Goal: Task Accomplishment & Management: Use online tool/utility

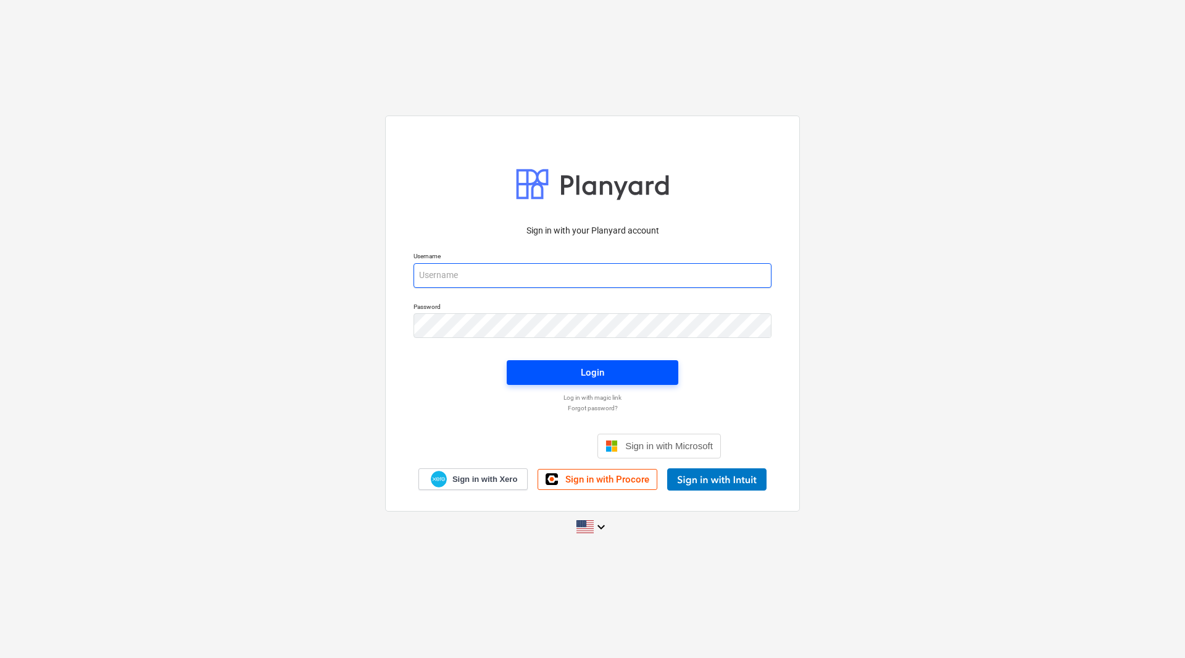
type input "[PERSON_NAME][EMAIL_ADDRESS][DOMAIN_NAME]"
click at [586, 370] on div "Login" at bounding box center [592, 372] width 23 height 16
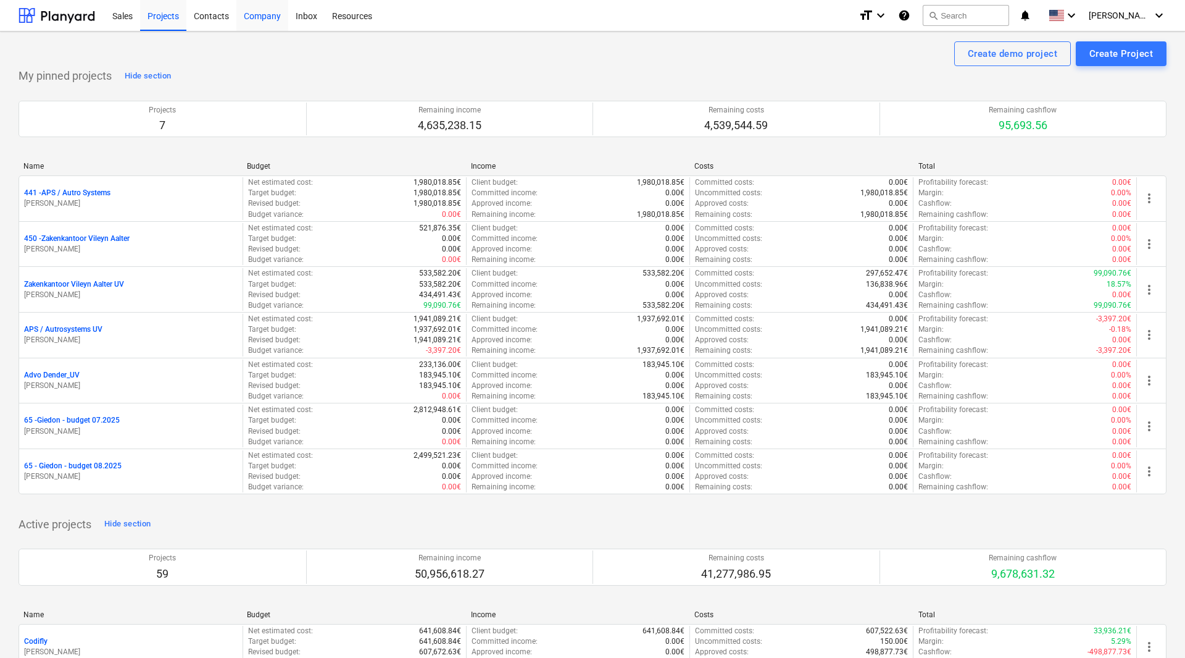
click at [262, 19] on div "Company" at bounding box center [262, 14] width 52 height 31
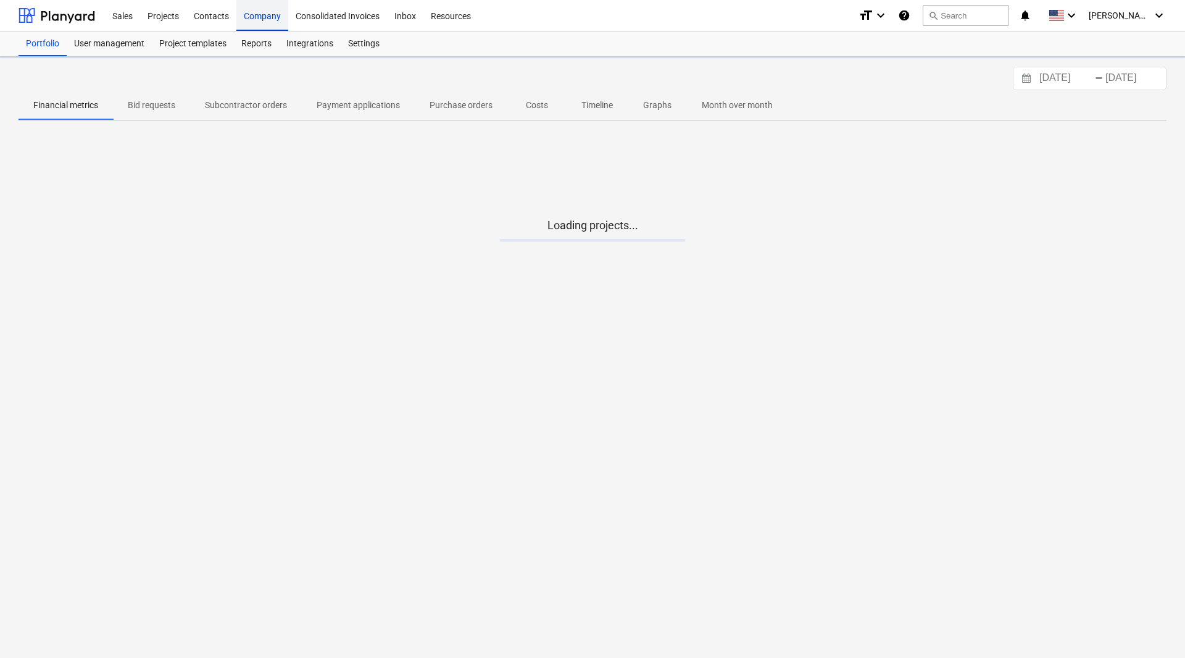
click at [262, 19] on div "Company" at bounding box center [262, 14] width 52 height 31
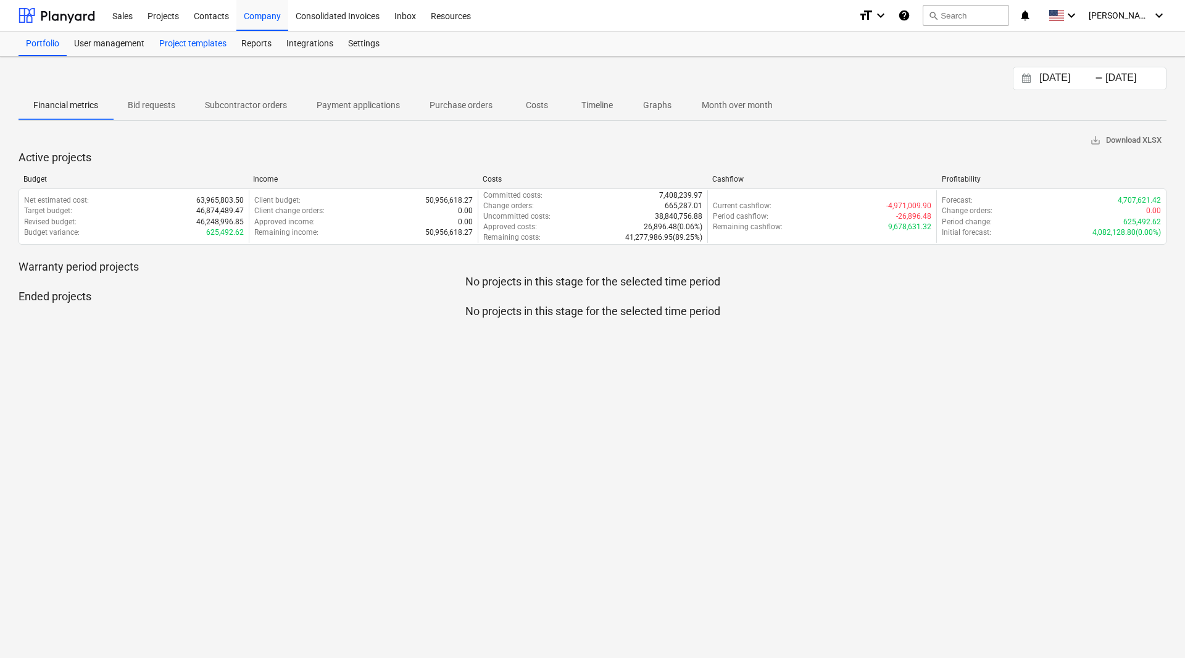
click at [198, 47] on div "Project templates" at bounding box center [193, 43] width 82 height 25
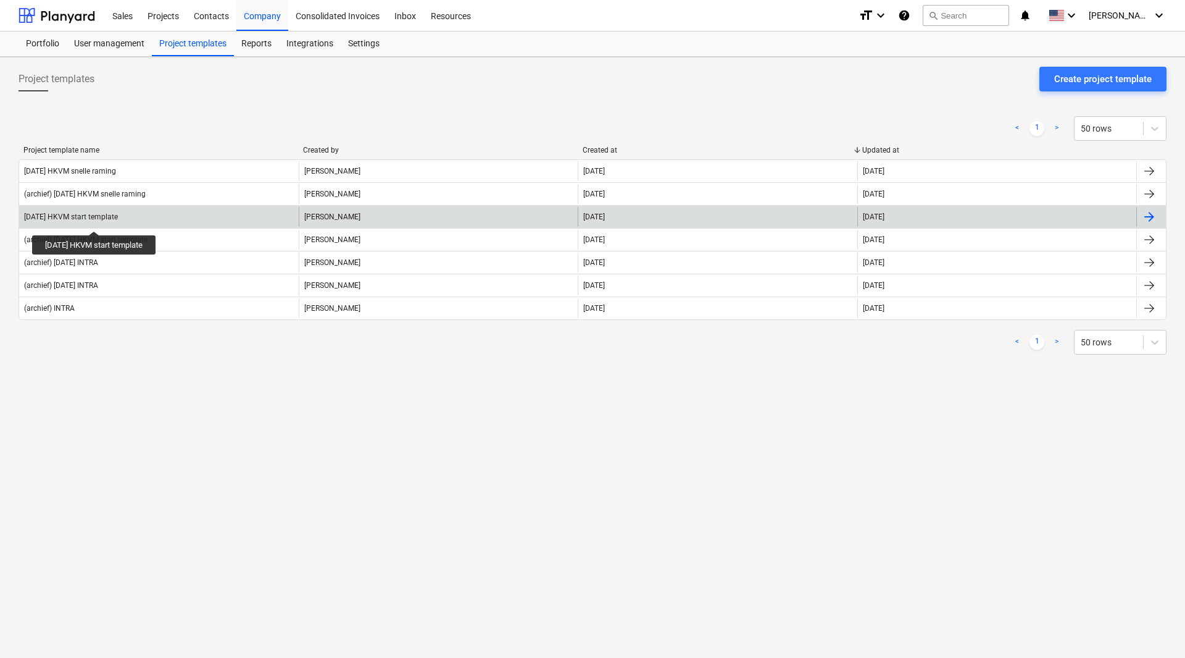
click at [104, 220] on div "[DATE] HKVM start template" at bounding box center [71, 216] width 94 height 9
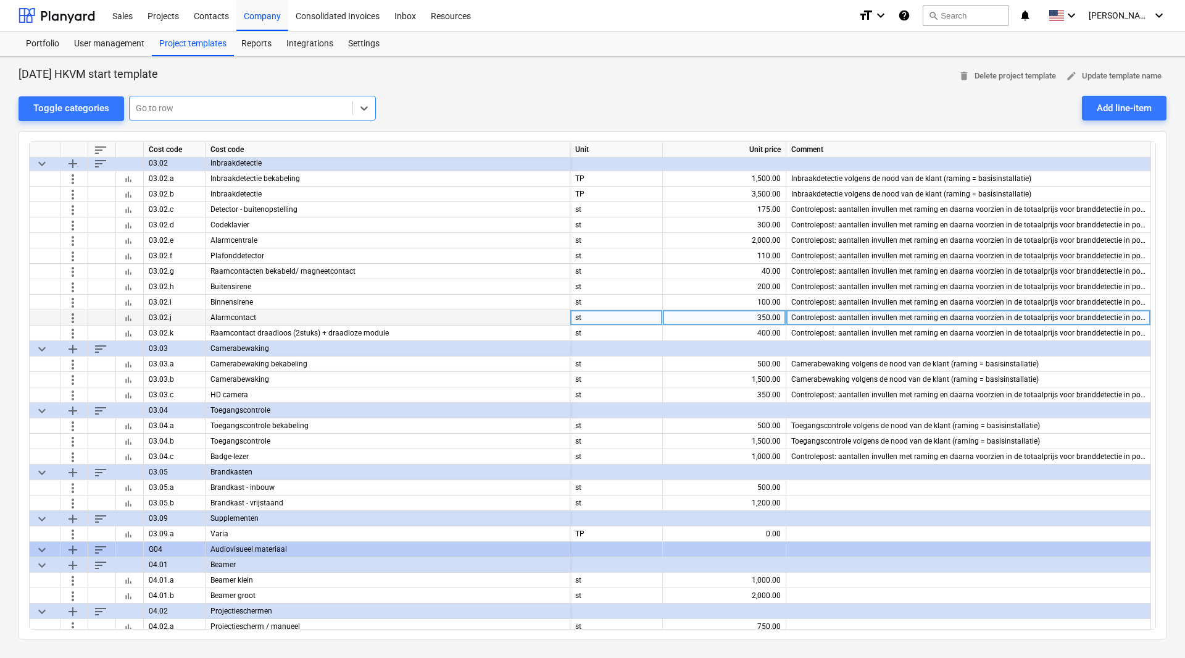
scroll to position [6777, 0]
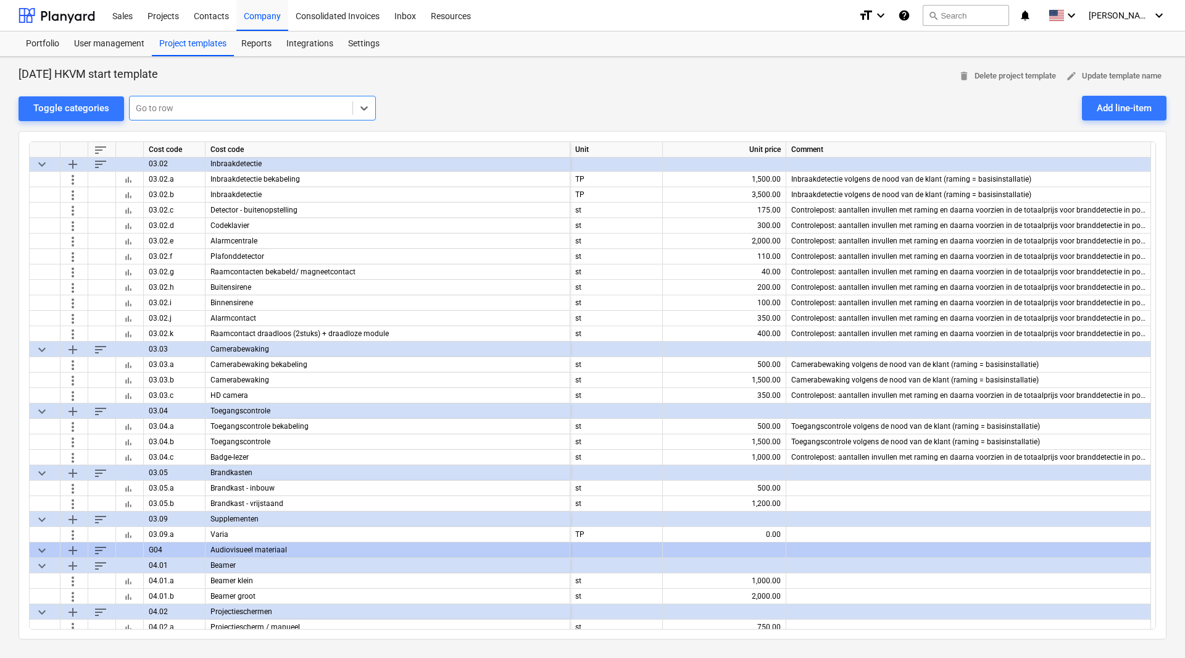
click at [729, 73] on div "[DATE] HKVM start template delete Delete project template edit Update template …" at bounding box center [593, 76] width 1148 height 19
click at [68, 18] on div at bounding box center [57, 15] width 77 height 31
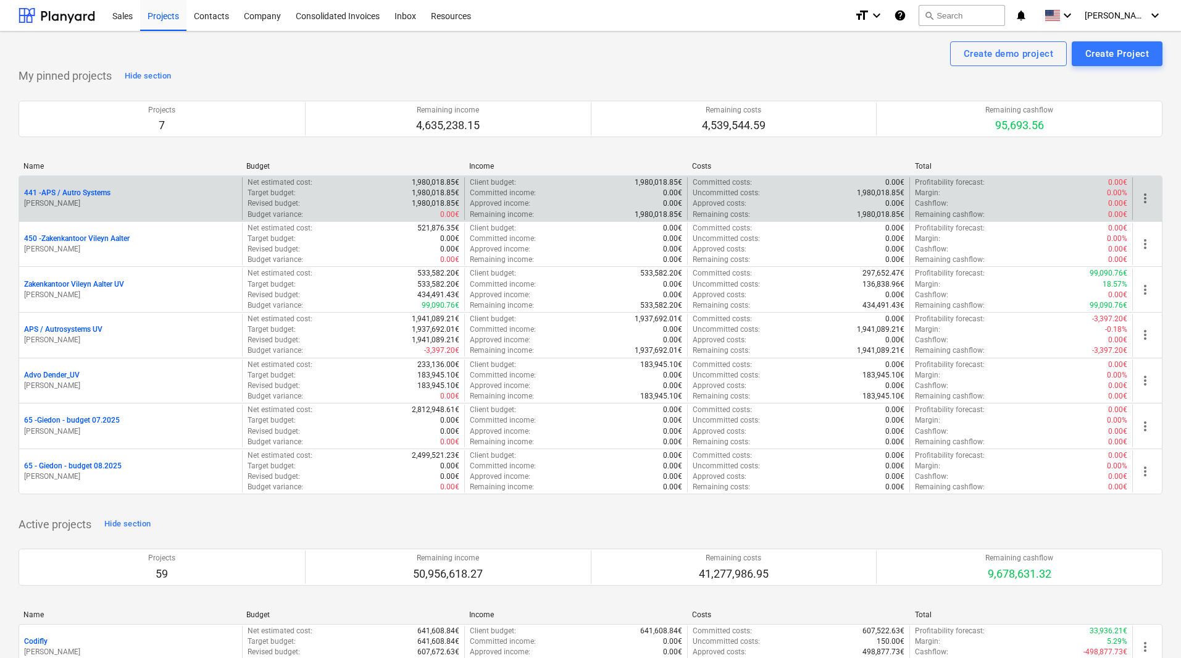
click at [72, 192] on p "441 - APS / Autro Systems" at bounding box center [67, 193] width 86 height 10
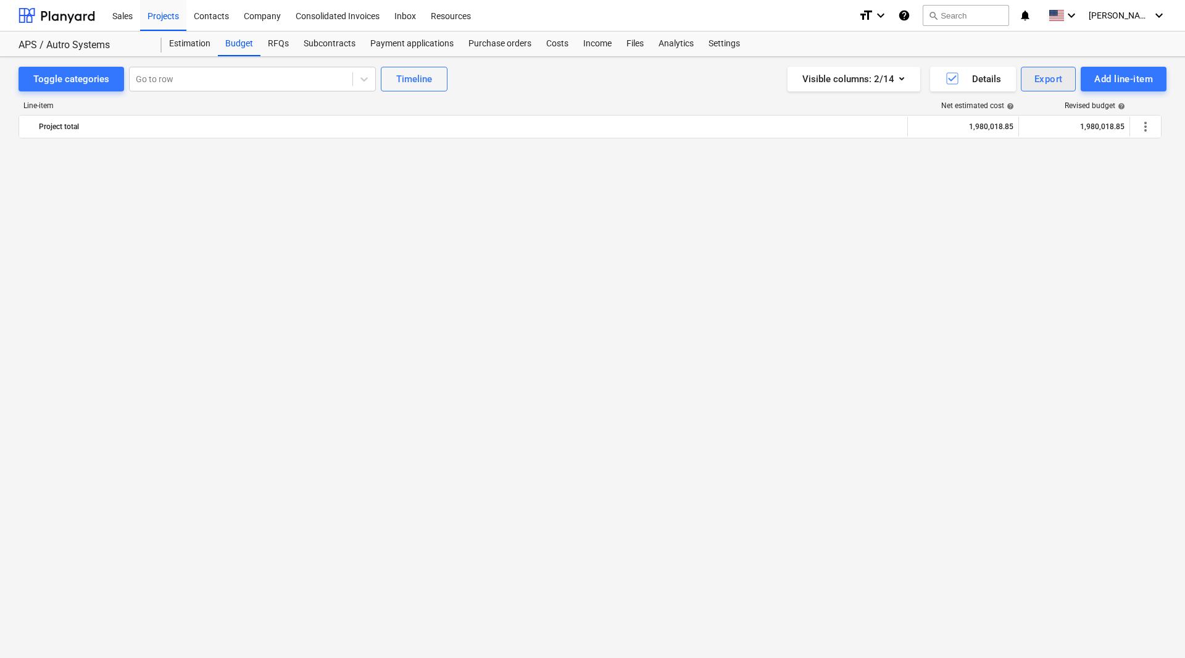
scroll to position [2161, 0]
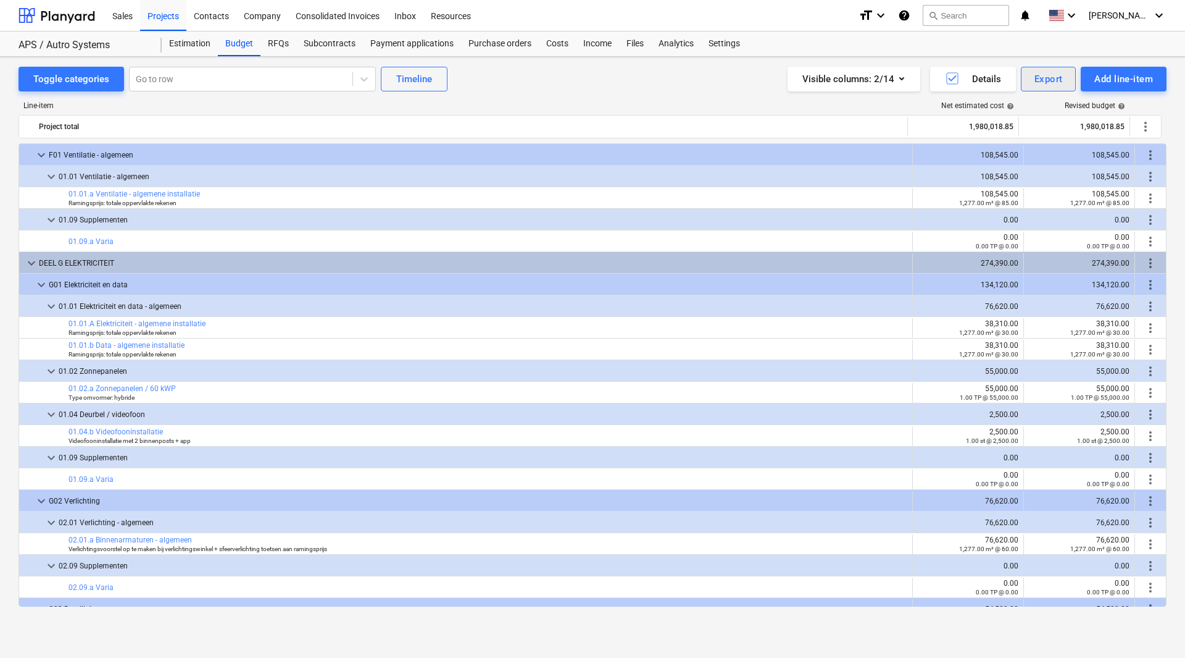
click at [1054, 78] on div "Export" at bounding box center [1049, 79] width 28 height 16
click at [195, 45] on div at bounding box center [592, 329] width 1185 height 658
click at [195, 45] on div "Estimation" at bounding box center [190, 43] width 56 height 25
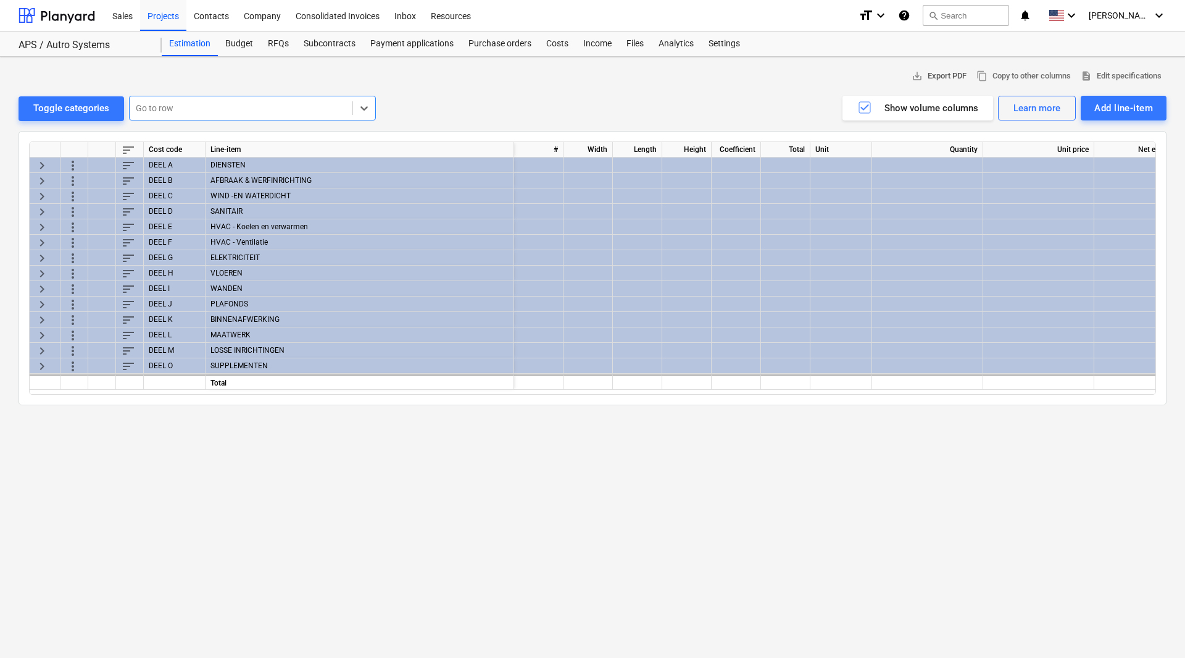
click at [930, 75] on span "save_alt Export PDF" at bounding box center [939, 76] width 55 height 14
click at [236, 43] on div "Budget" at bounding box center [239, 43] width 43 height 25
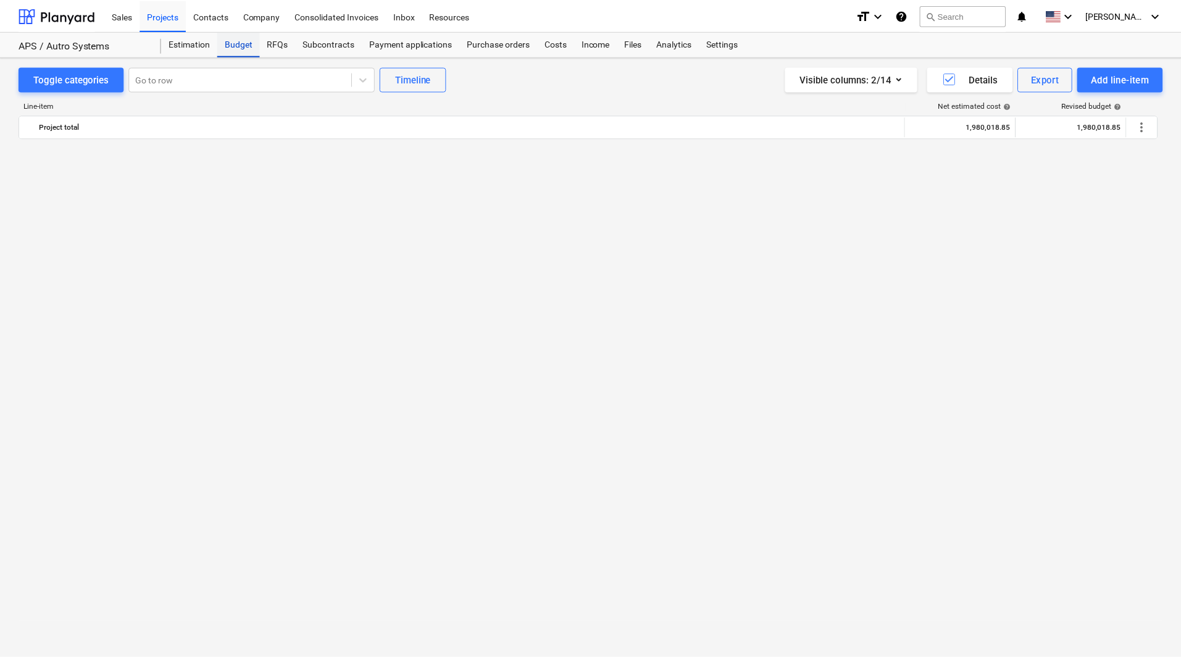
scroll to position [2161, 0]
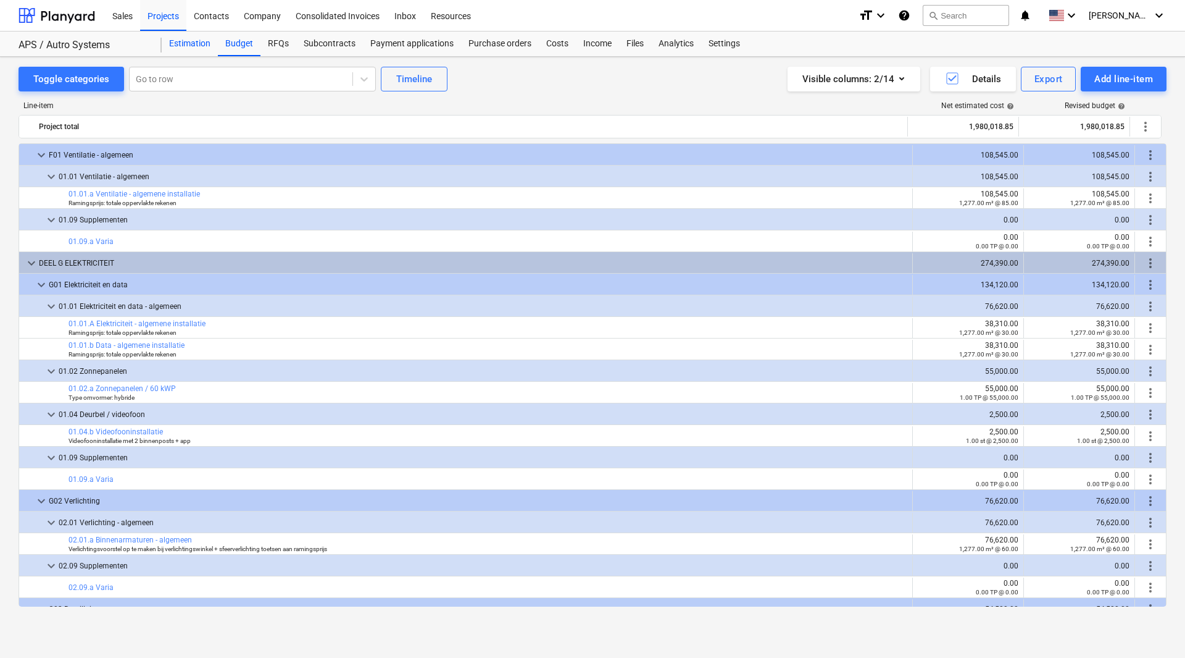
click at [198, 41] on div "Estimation" at bounding box center [190, 43] width 56 height 25
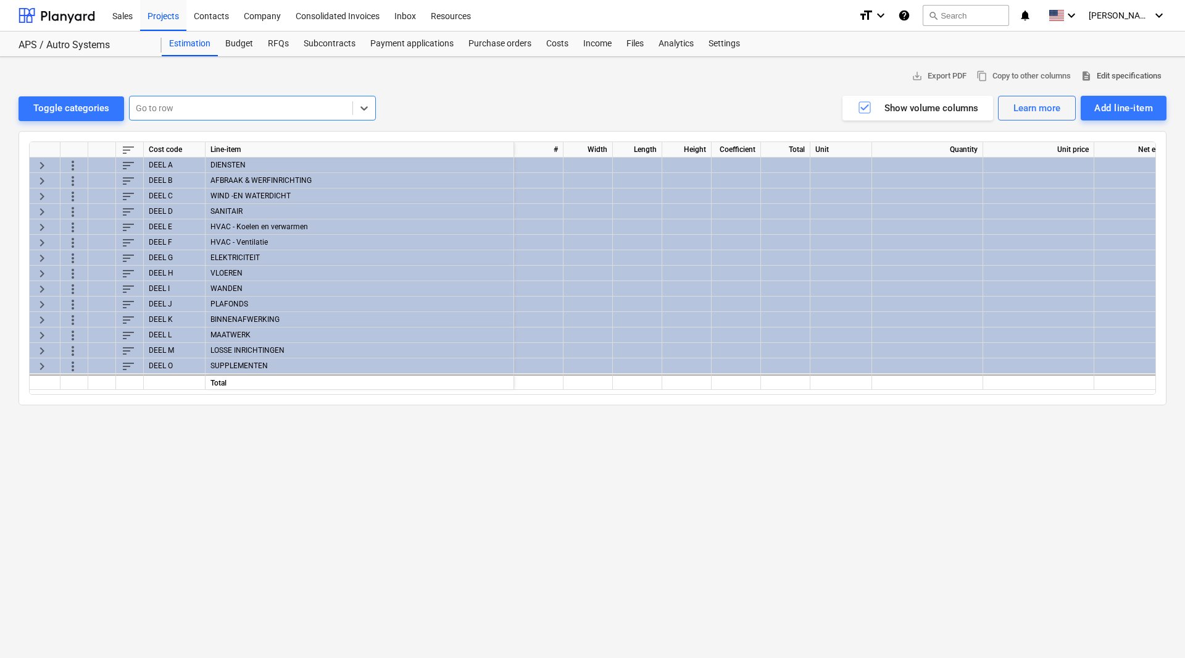
click at [1124, 75] on span "description Edit specifications" at bounding box center [1121, 76] width 81 height 14
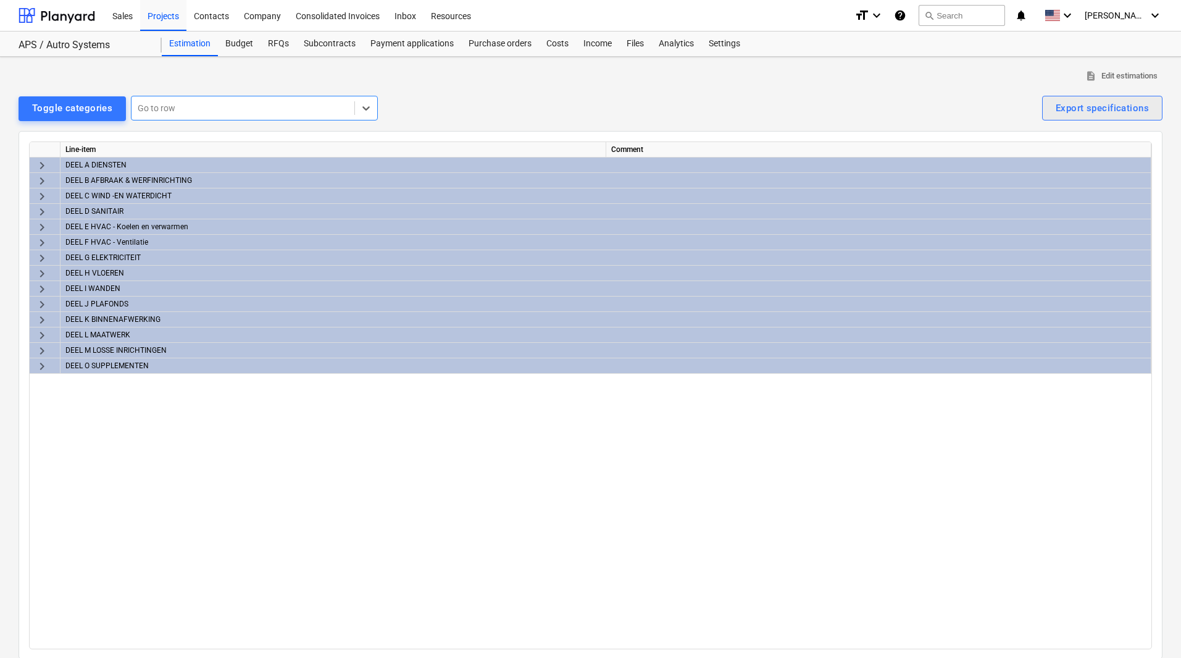
click at [1091, 106] on div "Export specifications" at bounding box center [1102, 108] width 93 height 16
click at [1116, 140] on div "PDF" at bounding box center [1125, 139] width 74 height 22
click at [1120, 109] on div "Export specifications" at bounding box center [1102, 108] width 93 height 16
click at [1108, 154] on div "XLSX" at bounding box center [1125, 160] width 74 height 22
drag, startPoint x: 59, startPoint y: 18, endPoint x: 602, endPoint y: 23, distance: 542.7
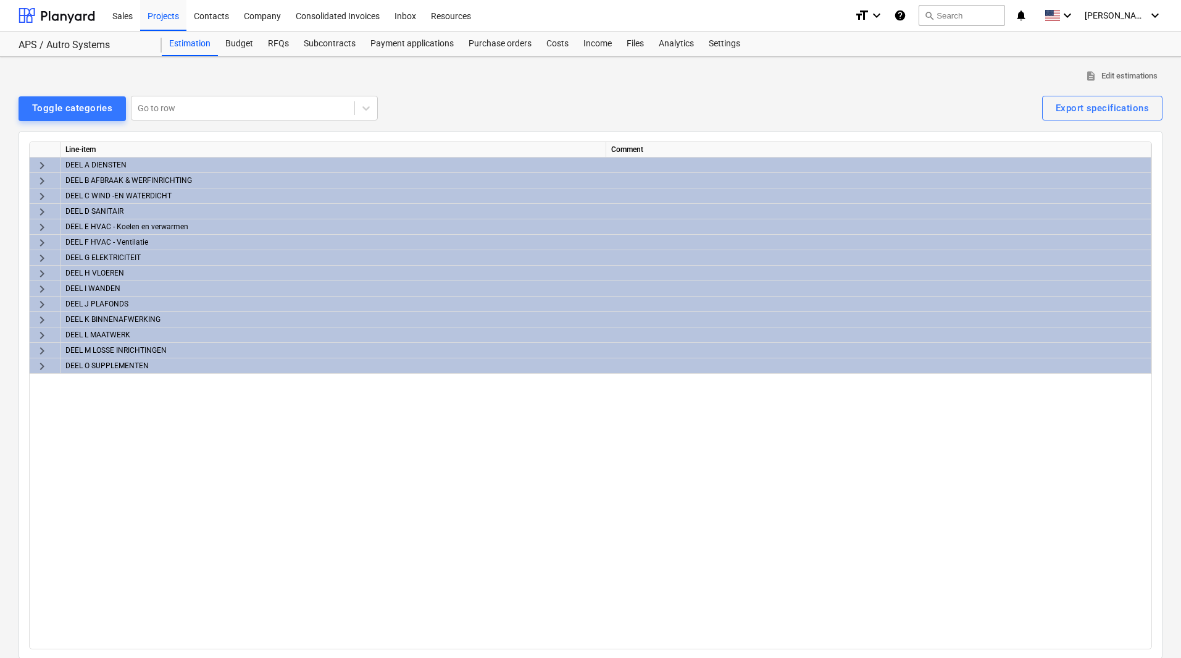
click at [59, 18] on div at bounding box center [57, 15] width 77 height 31
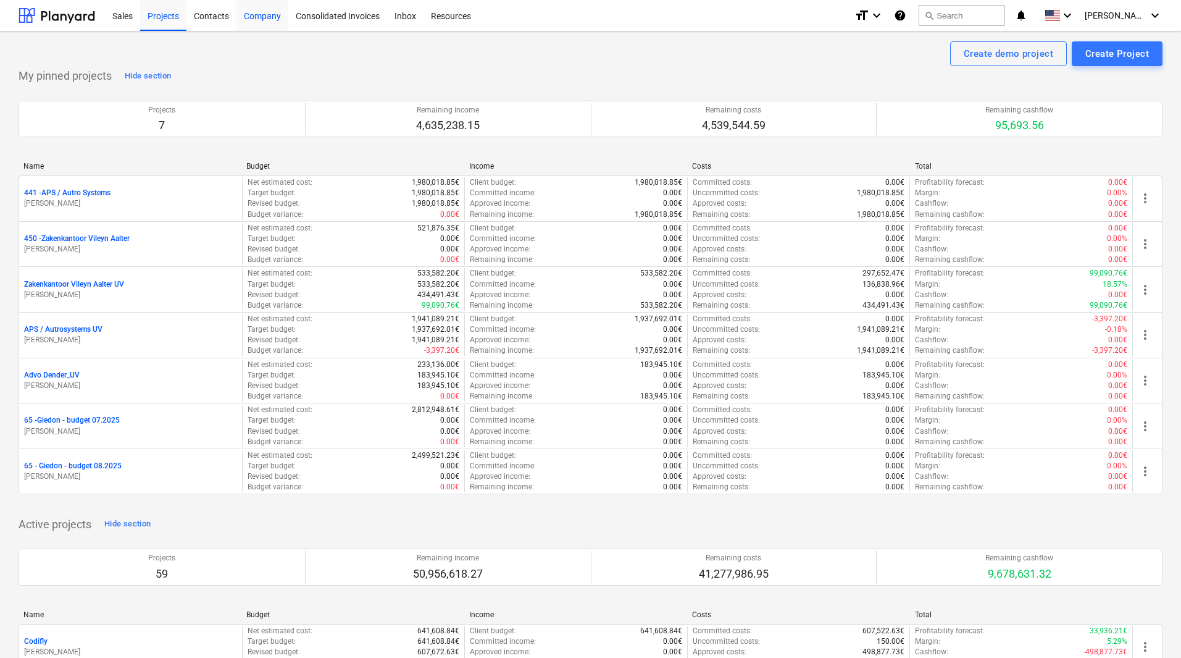
click at [269, 14] on div "Company" at bounding box center [262, 14] width 52 height 31
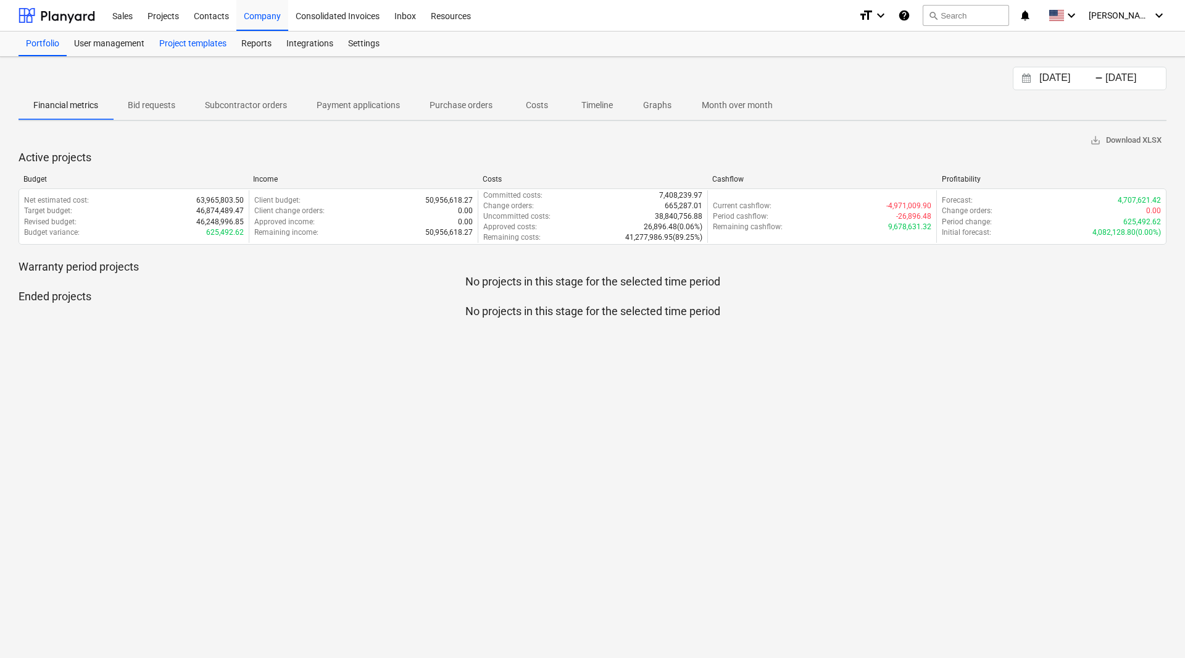
click at [205, 50] on div "Project templates" at bounding box center [193, 43] width 82 height 25
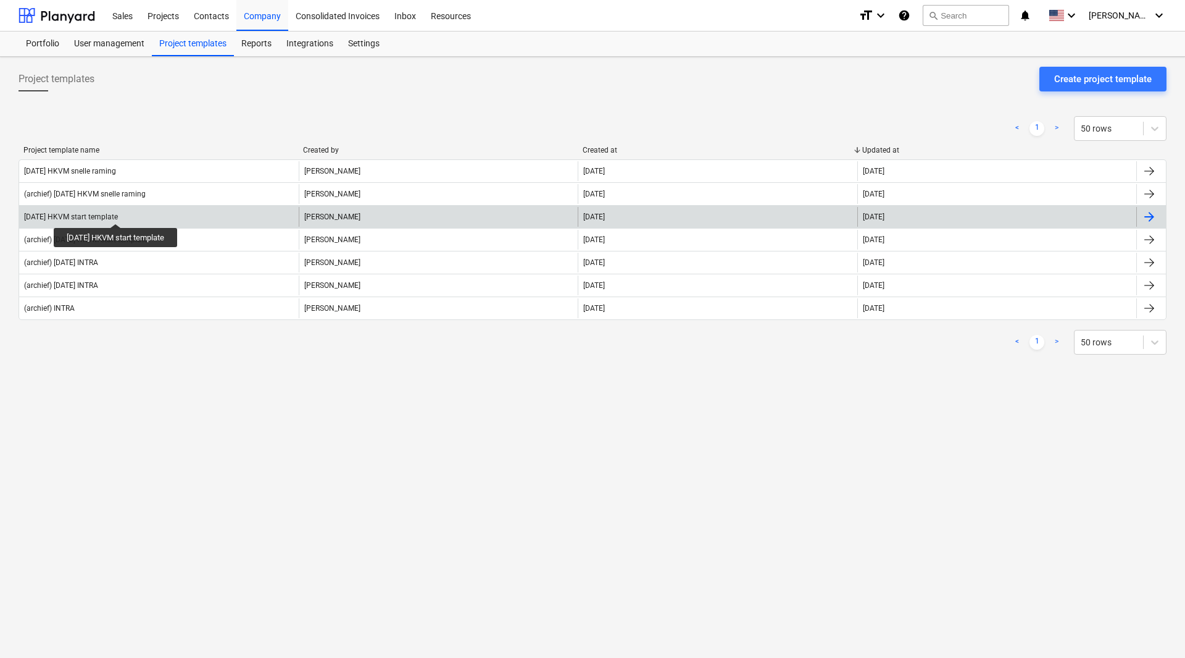
click at [118, 212] on div "[DATE] HKVM start template" at bounding box center [71, 216] width 94 height 9
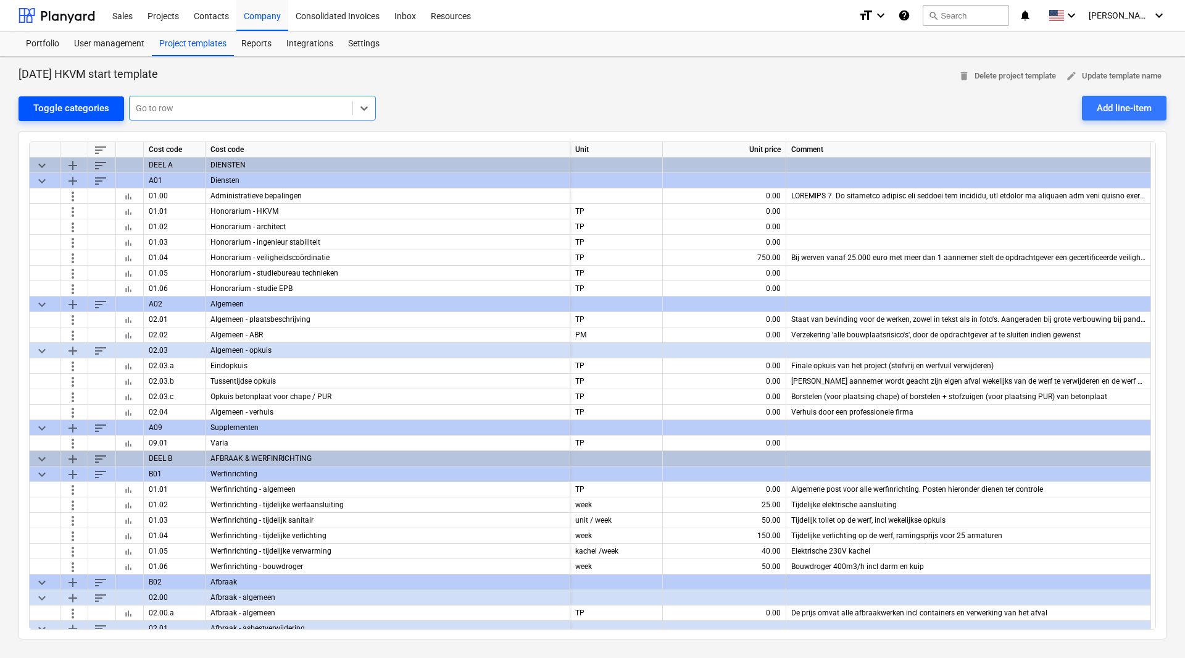
click at [54, 112] on div "Toggle categories" at bounding box center [71, 108] width 76 height 16
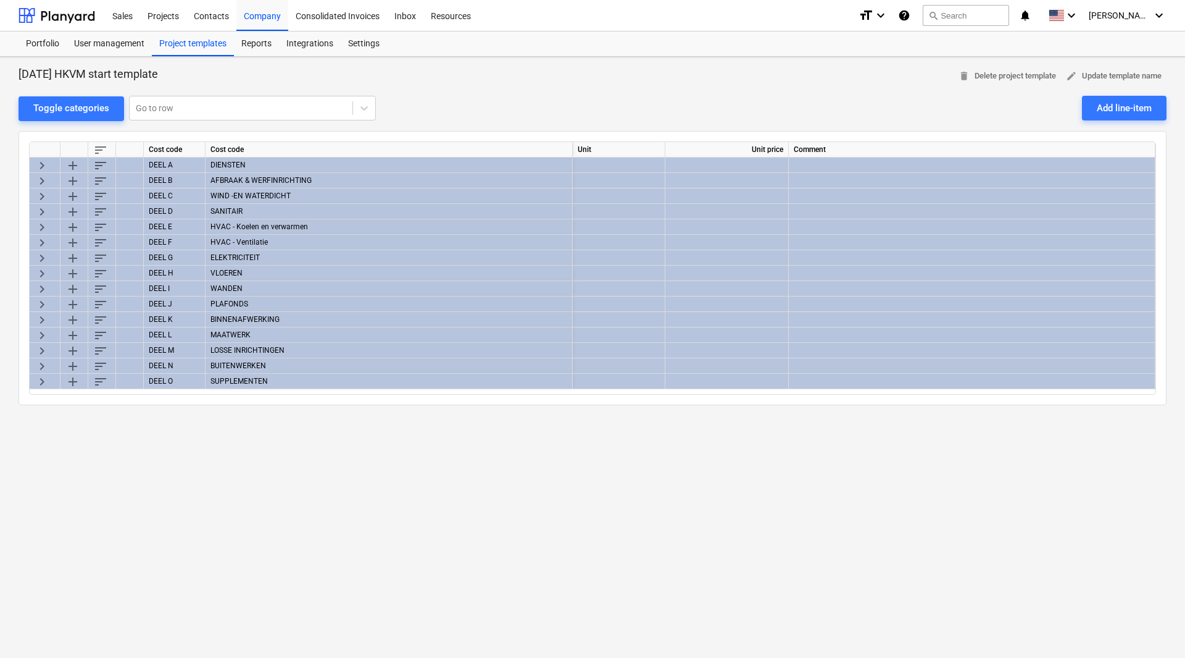
click at [235, 223] on div "HVAC - Koelen en verwarmen" at bounding box center [389, 226] width 367 height 15
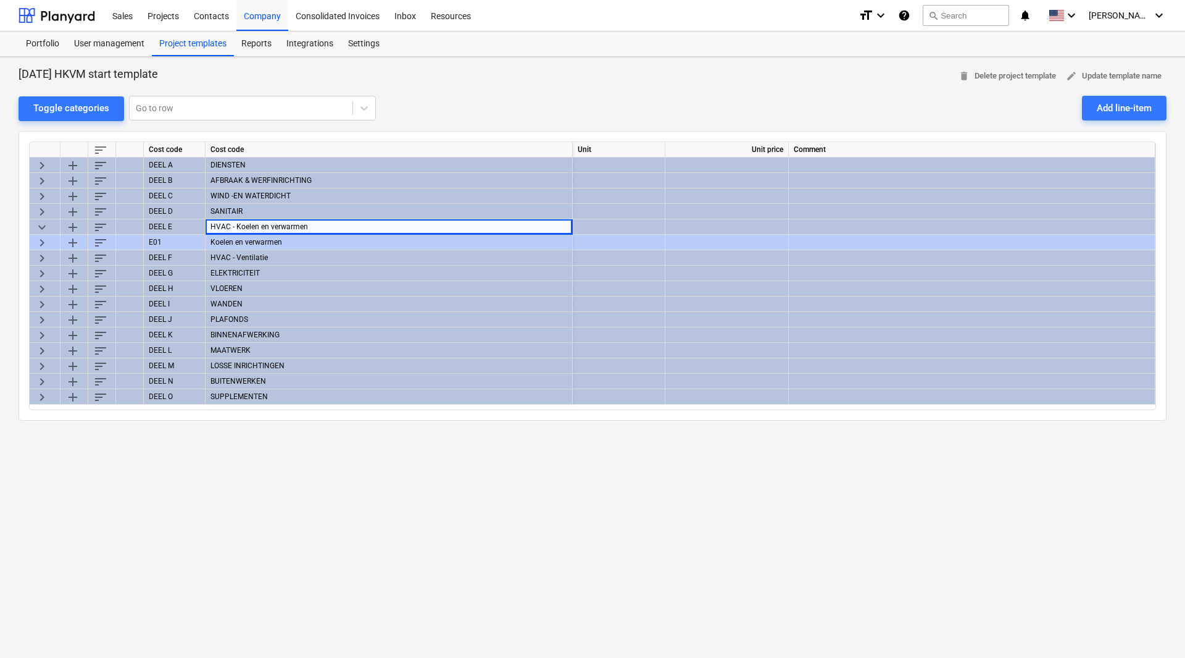
click at [227, 236] on div "Koelen en verwarmen" at bounding box center [389, 242] width 367 height 15
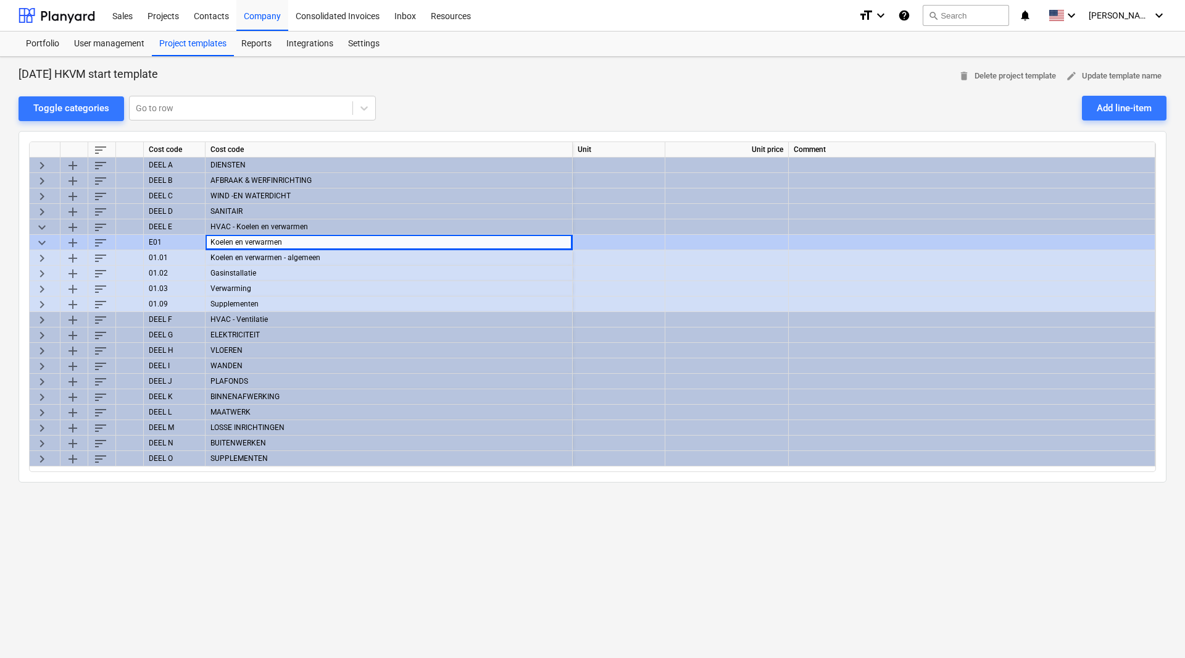
click at [232, 258] on div "Koelen en verwarmen - algemeen" at bounding box center [389, 257] width 367 height 15
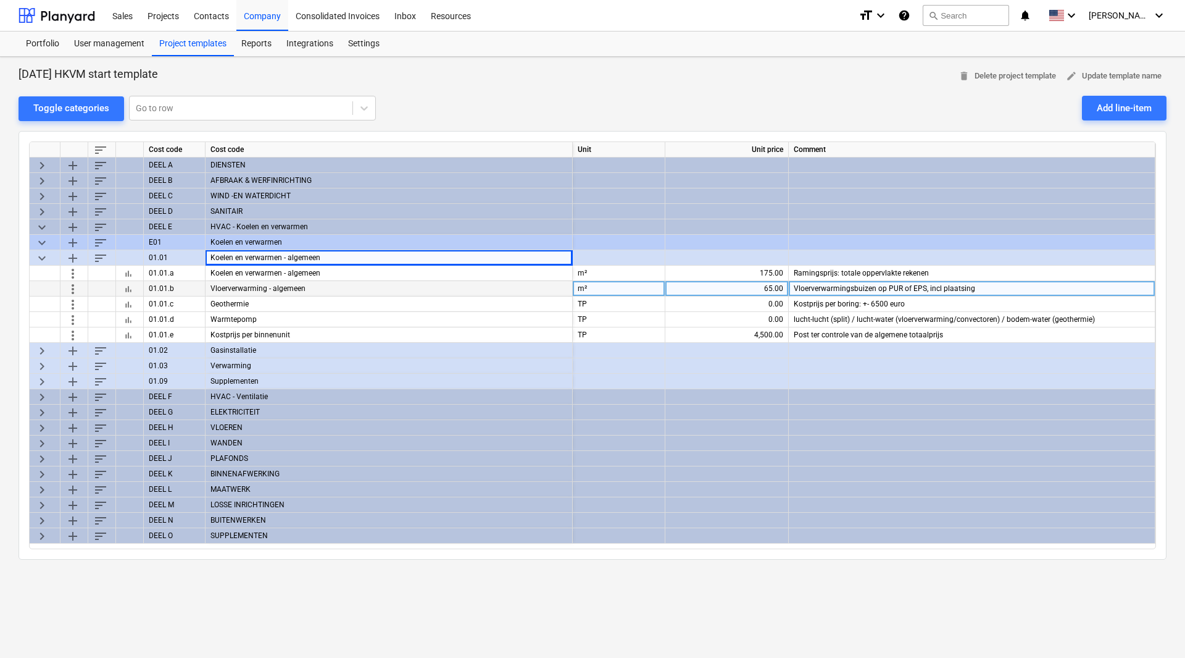
click at [238, 285] on div "Vloerverwarming - algemeen" at bounding box center [389, 288] width 367 height 15
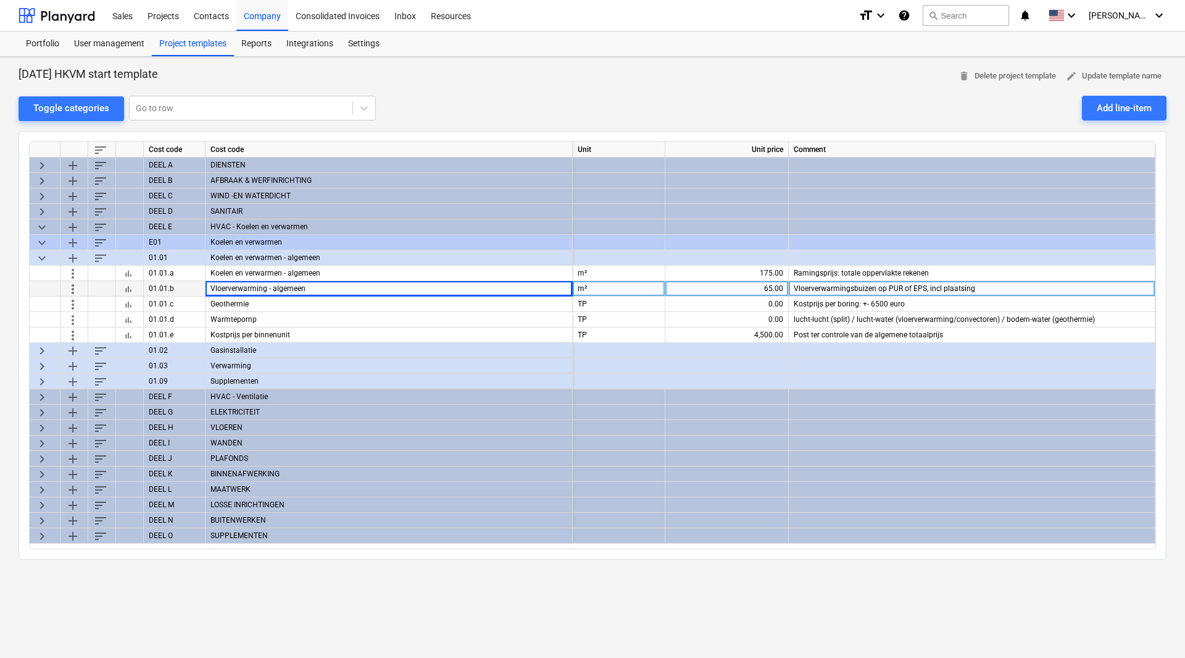
click at [253, 290] on div "Vloerverwarming - algemeen" at bounding box center [389, 288] width 367 height 15
click at [263, 285] on div "Vloerverwarming - algemeen" at bounding box center [389, 288] width 367 height 15
click at [80, 291] on span "more_vert" at bounding box center [72, 288] width 15 height 15
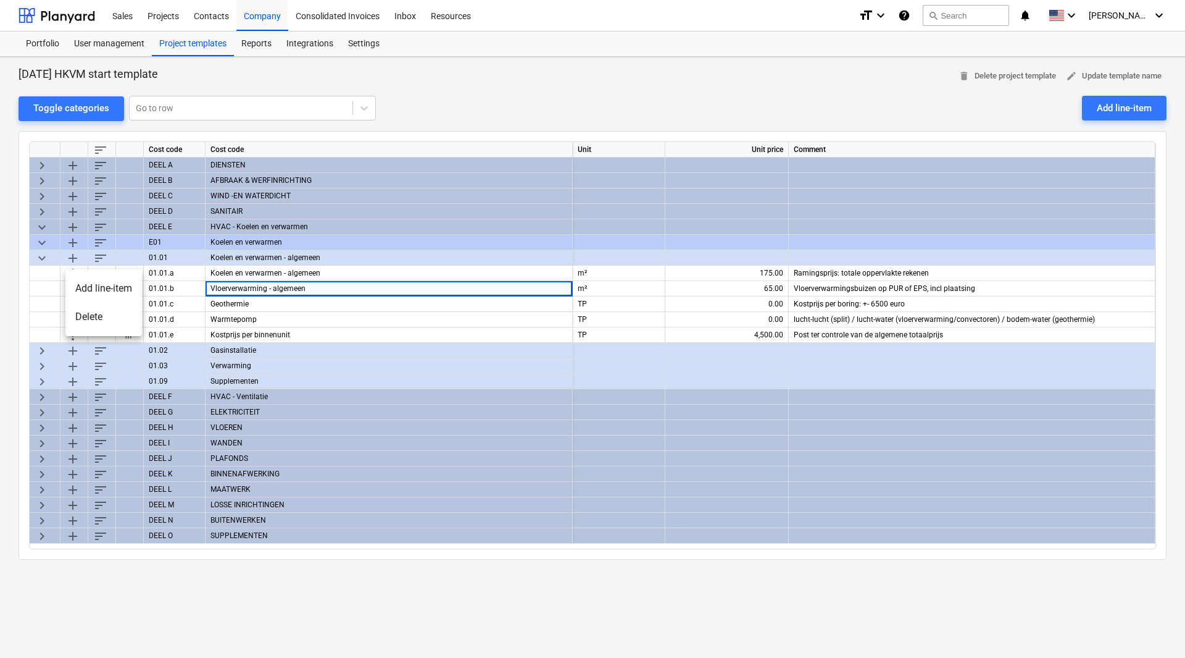
click at [8, 289] on div at bounding box center [592, 329] width 1185 height 658
click at [77, 255] on span "add" at bounding box center [72, 257] width 15 height 15
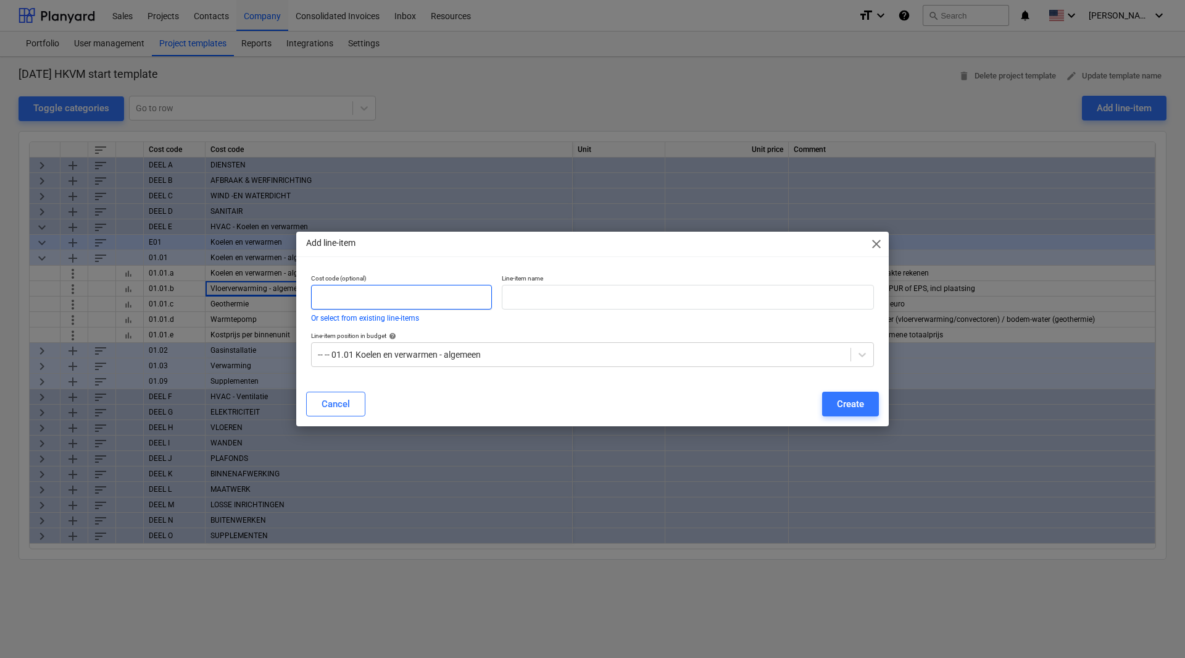
click at [331, 286] on input "text" at bounding box center [401, 297] width 181 height 25
type input "01.01.b"
click at [553, 301] on input "text" at bounding box center [688, 297] width 372 height 25
type input "Vloerverwarming / vloerkoeling"
click at [846, 407] on div "Create" at bounding box center [850, 404] width 27 height 16
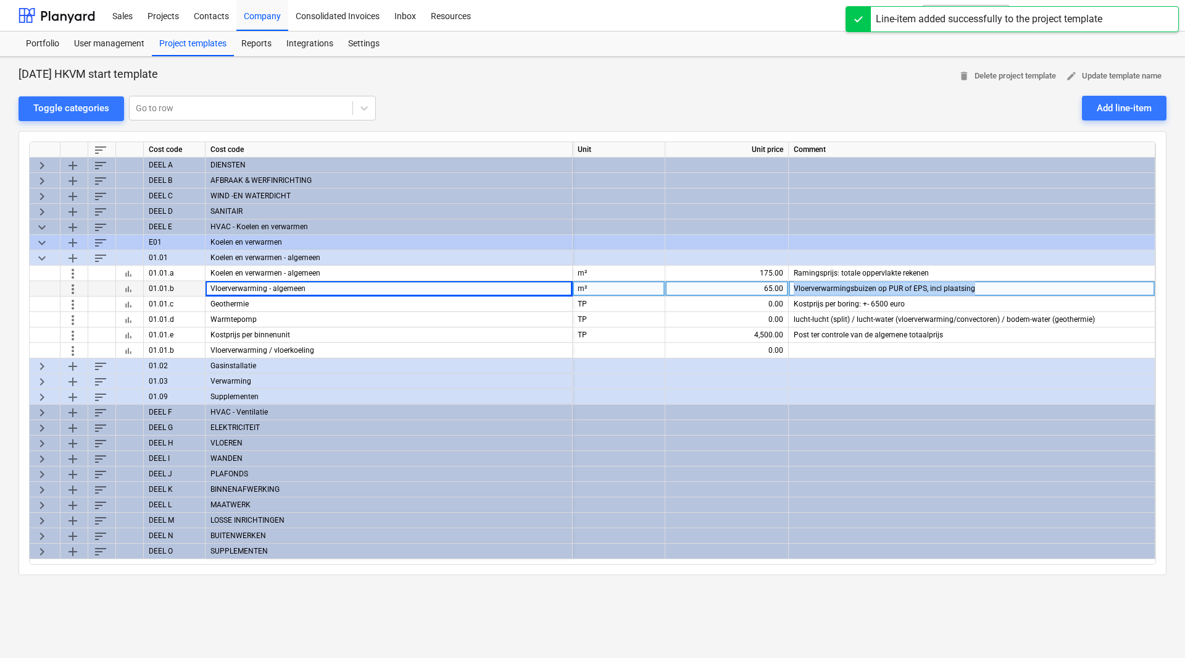
drag, startPoint x: 793, startPoint y: 285, endPoint x: 972, endPoint y: 282, distance: 179.1
click at [972, 282] on div "Vloerverwarmingsbuizen op PUR of EPS, incl plaatsing" at bounding box center [972, 288] width 367 height 15
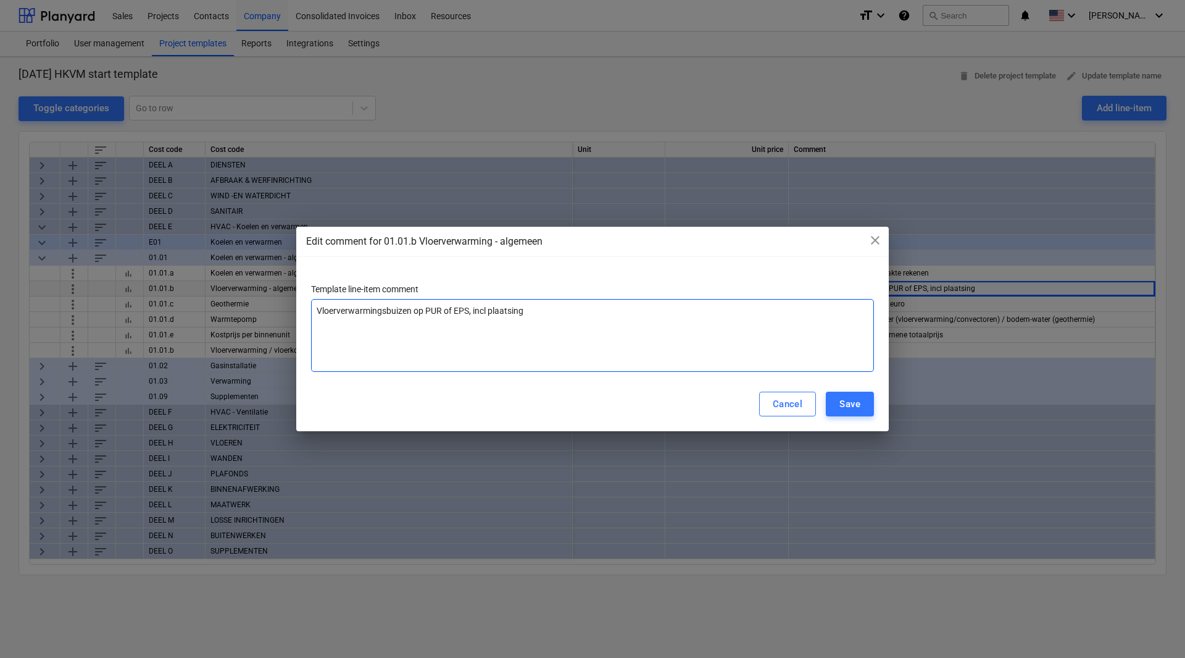
drag, startPoint x: 564, startPoint y: 309, endPoint x: 209, endPoint y: 293, distance: 355.3
click at [209, 293] on div "Edit comment for 01.01.b Vloerverwarming - algemeen close Template line-item co…" at bounding box center [592, 329] width 1185 height 658
click at [796, 406] on div "Cancel" at bounding box center [788, 404] width 30 height 16
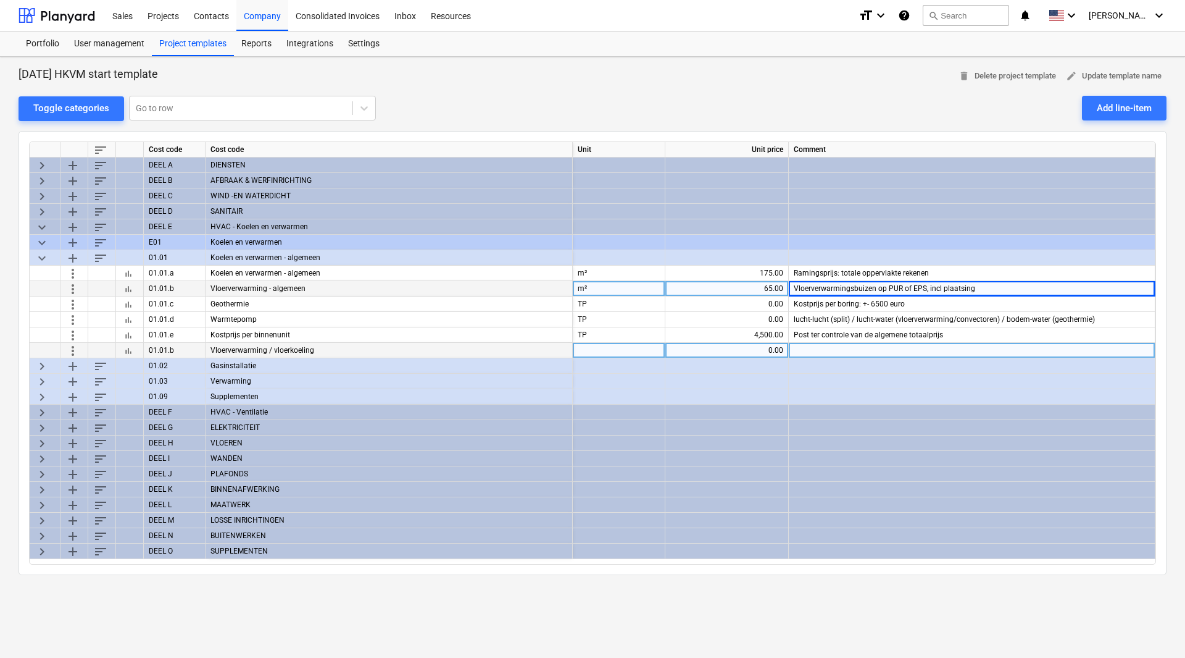
click at [843, 348] on div at bounding box center [972, 350] width 367 height 15
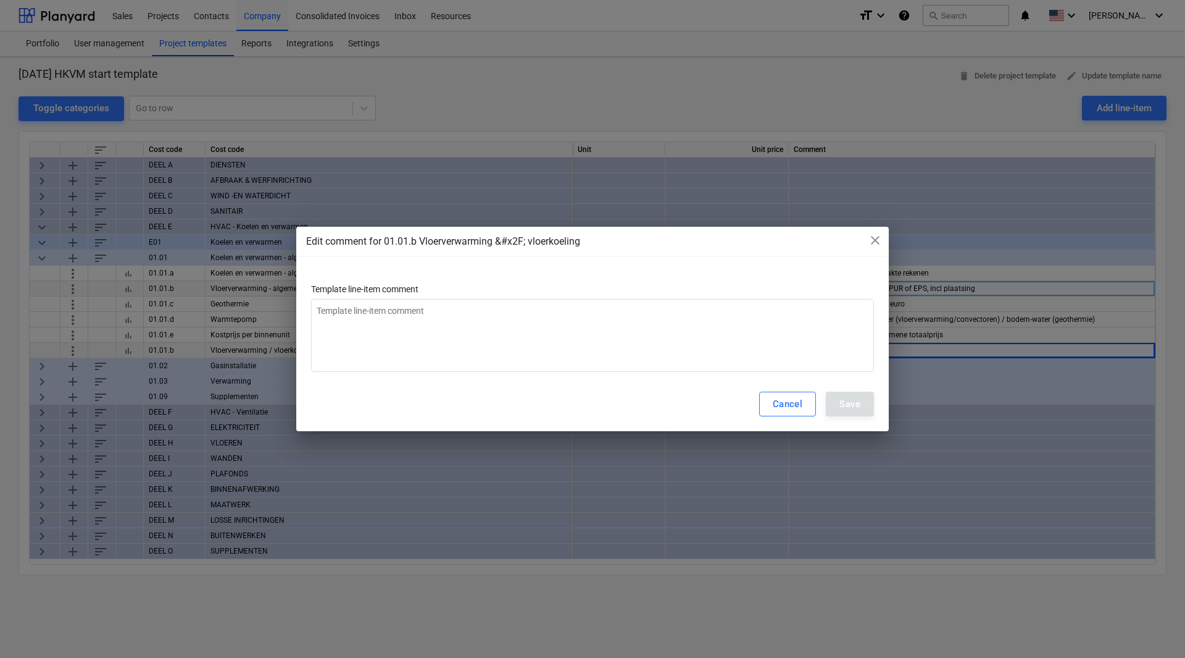
click at [591, 295] on div "Template line-item comment" at bounding box center [592, 328] width 563 height 88
click at [583, 310] on textarea at bounding box center [592, 335] width 563 height 73
paste textarea "Vloerverwarmingsbuizen op PUR of EPS, incl plaatsing"
type textarea "x"
type textarea "Vloerverwarmingsbuizen op PUR of EPS, incl plaatsing"
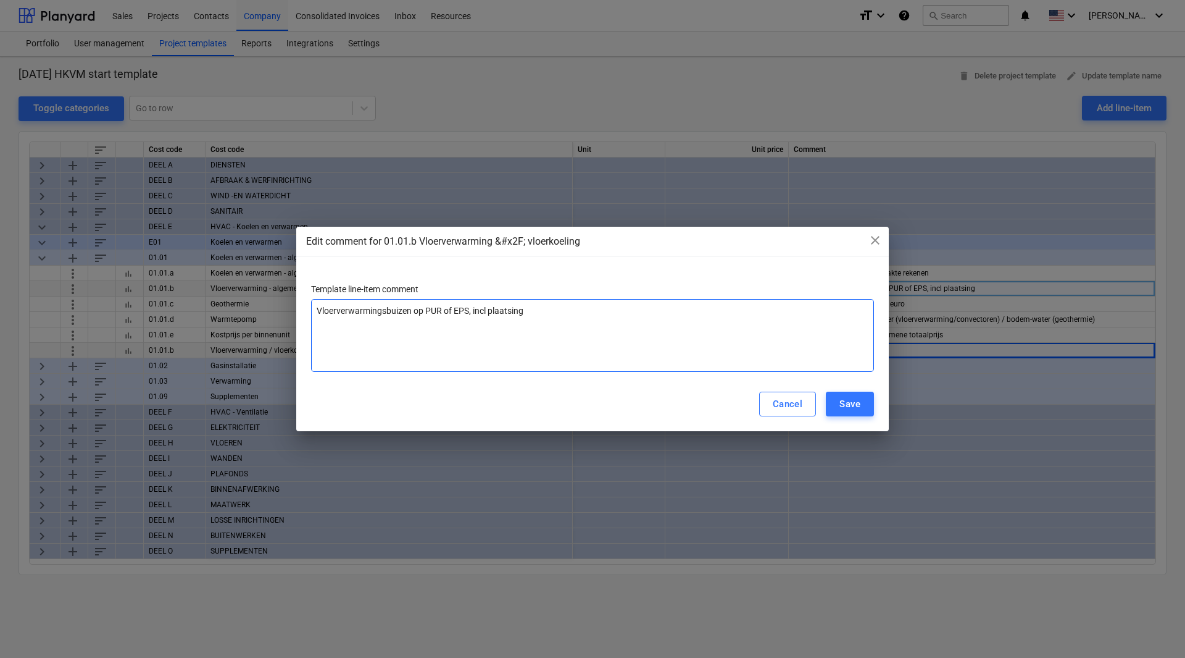
click at [383, 307] on textarea "Vloerverwarmingsbuizen op PUR of EPS, incl plaatsing" at bounding box center [592, 335] width 563 height 73
click at [412, 307] on textarea "Vloerverwarmingsbuizen op PUR of EPS, incl plaatsing" at bounding box center [592, 335] width 563 height 73
click at [381, 307] on textarea "Vloerverwarmingsbuizen op PUR of EPS, incl plaatsing" at bounding box center [592, 335] width 563 height 73
type textarea "x"
type textarea "Vloerverwarming/sbuizen op PUR of EPS, incl plaatsing"
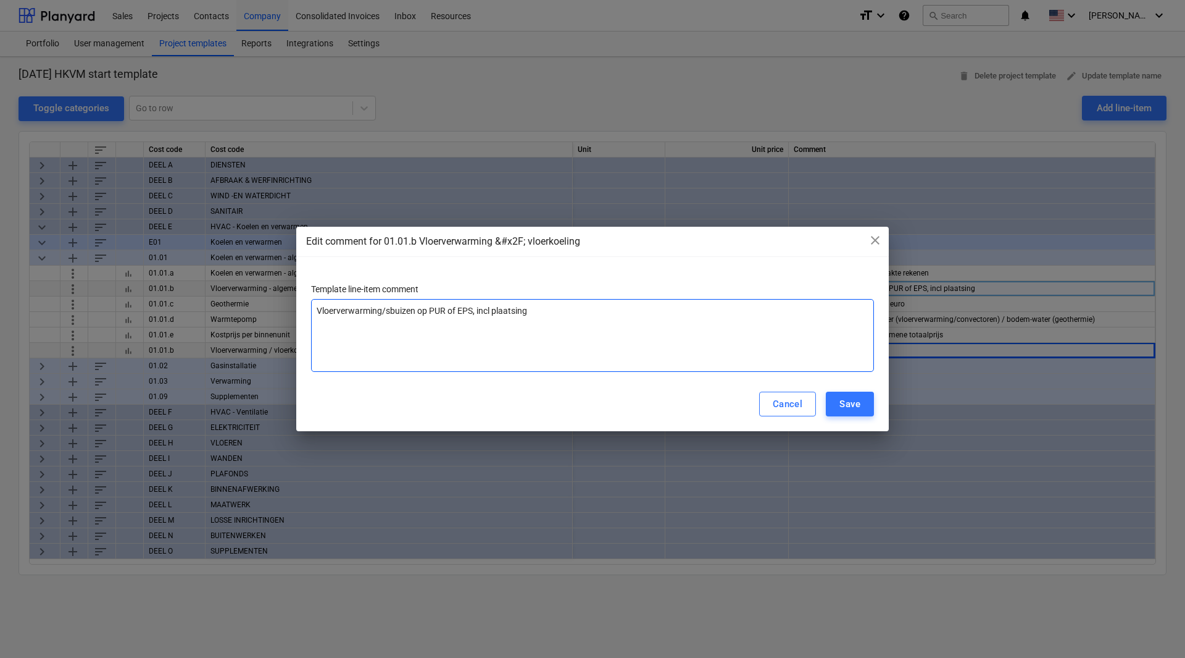
type textarea "x"
type textarea "Vloerverwarming/vsbuizen op PUR of EPS, incl plaatsing"
type textarea "x"
type textarea "Vloerverwarming/vlsbuizen op PUR of EPS, incl plaatsing"
type textarea "x"
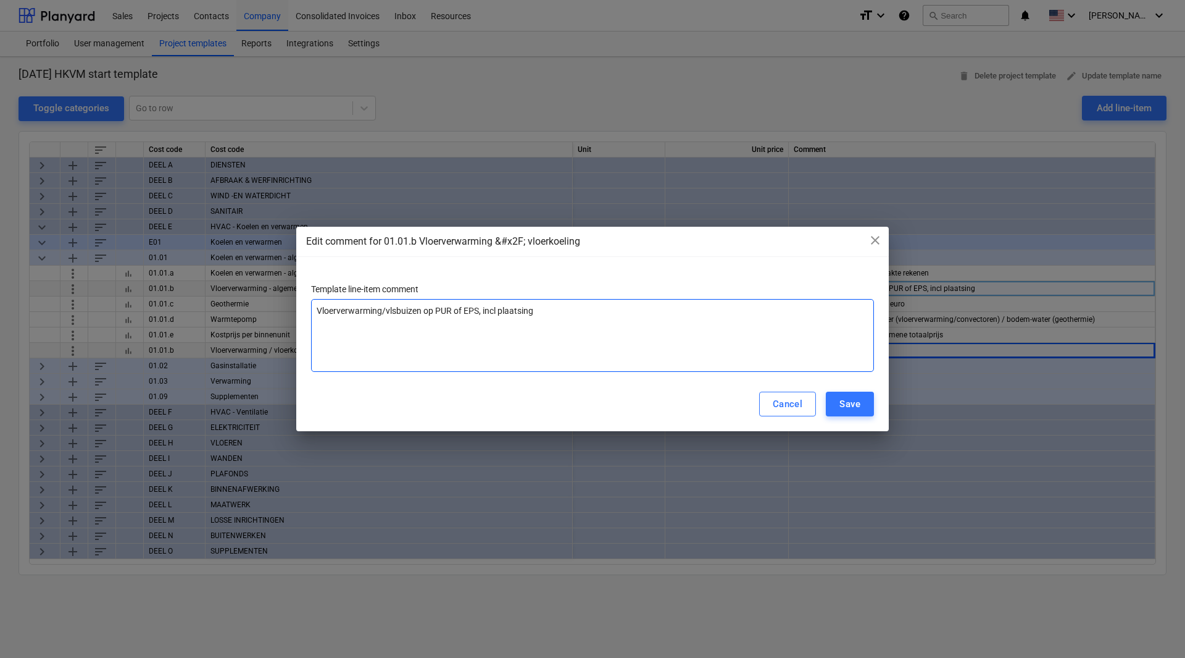
type textarea "Vloerverwarming/vlosbuizen op PUR of EPS, incl plaatsing"
type textarea "x"
type textarea "Vloerverwarming/vloesbuizen op PUR of EPS, incl plaatsing"
type textarea "x"
type textarea "Vloerverwarming/vloersbuizen op PUR of EPS, incl plaatsing"
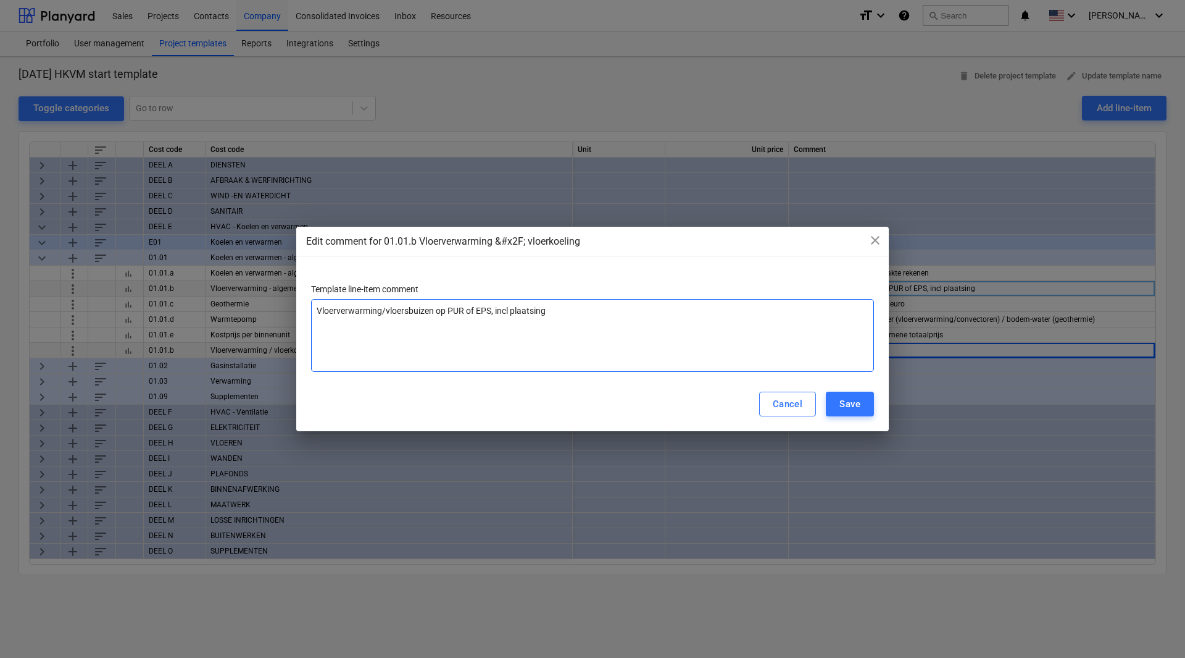
type textarea "x"
type textarea "Vloerverwarming/vloerksbuizen op PUR of EPS, incl plaatsing"
type textarea "x"
type textarea "Vloerverwarming/vloerkosbuizen op PUR of EPS, incl plaatsing"
type textarea "x"
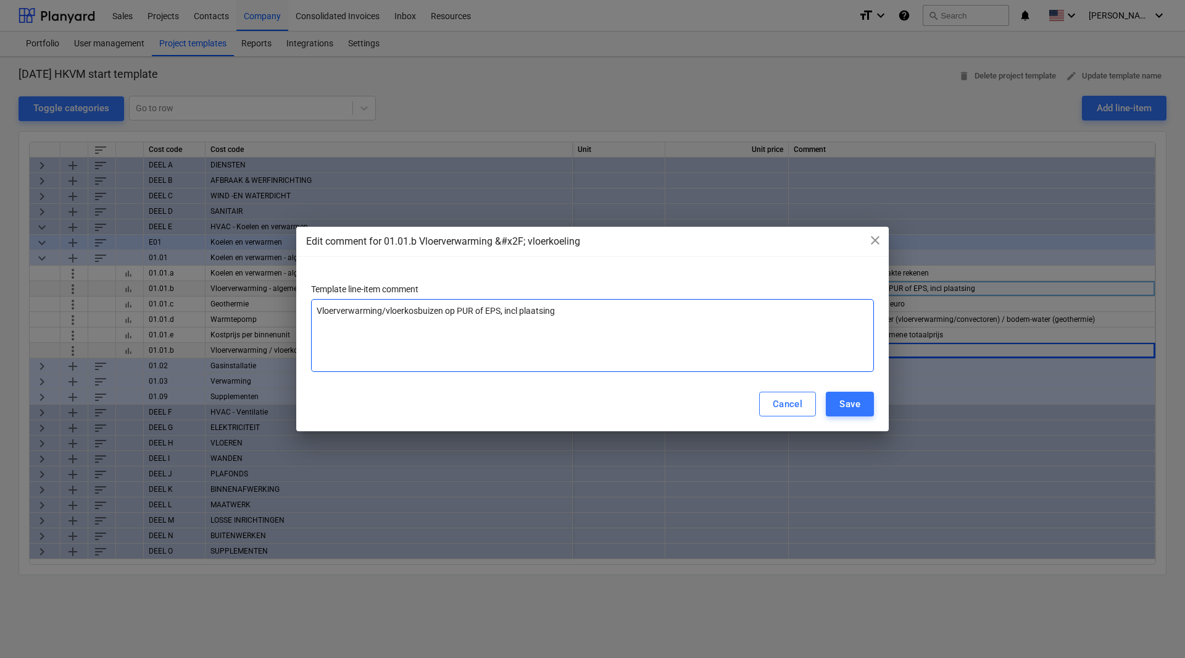
type textarea "Vloerverwarming/vloerkoesbuizen op PUR of EPS, incl plaatsing"
type textarea "x"
type textarea "Vloerverwarming/vloerkoelsbuizen op PUR of EPS, incl plaatsing"
type textarea "x"
type textarea "Vloerverwarming/vloerkoelisbuizen op PUR of EPS, incl plaatsing"
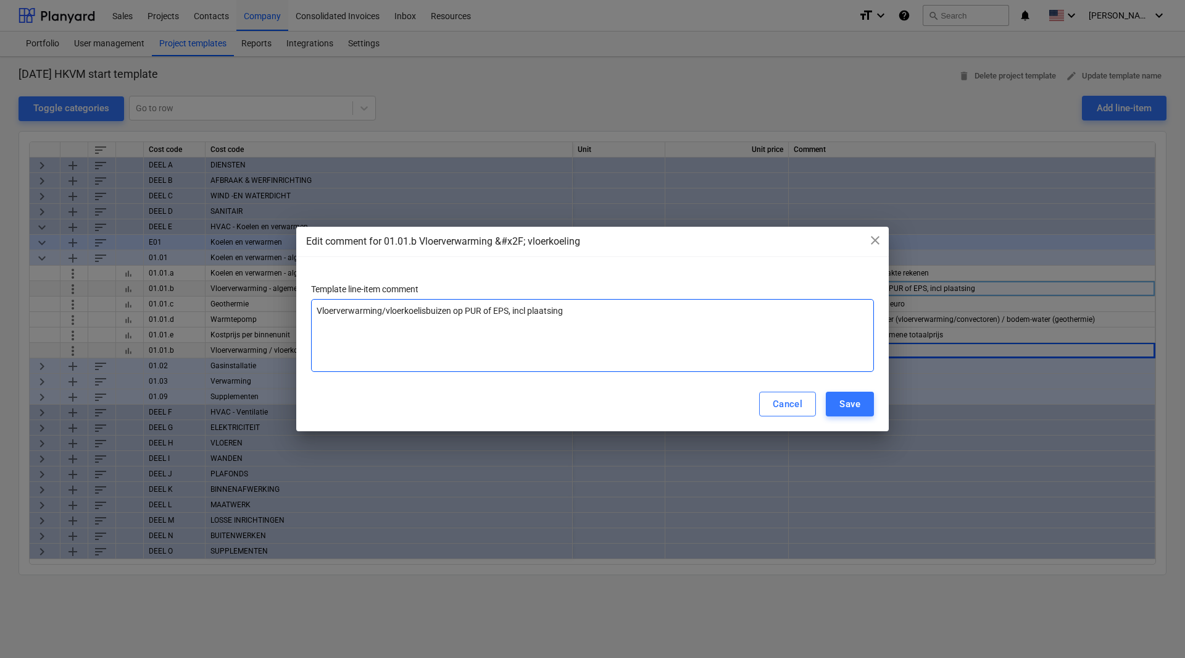
type textarea "x"
type textarea "Vloerverwarming/vloerkoelinsbuizen op PUR of EPS, incl plaatsing"
type textarea "x"
type textarea "Vloerverwarming/vloerkoelingsbuizen op PUR of EPS, incl plaatsing"
type textarea "x"
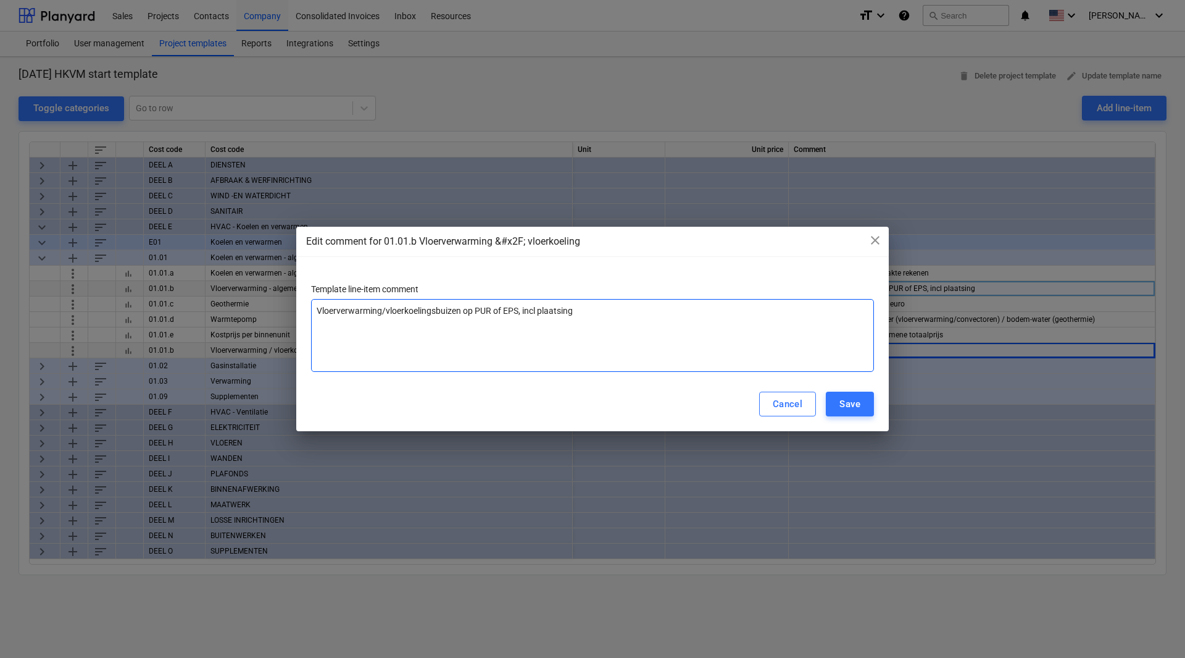
type textarea "Vloerverwarming/vloerkoelinghsbuizen op PUR of EPS, incl plaatsing"
type textarea "x"
type textarea "Vloerverwarming/vloerkoelingsbuizen op PUR of EPS, incl plaatsing"
type textarea "x"
type textarea "Vloerverwarming/vloerkoelingssbuizen op PUR of EPS, incl plaatsing"
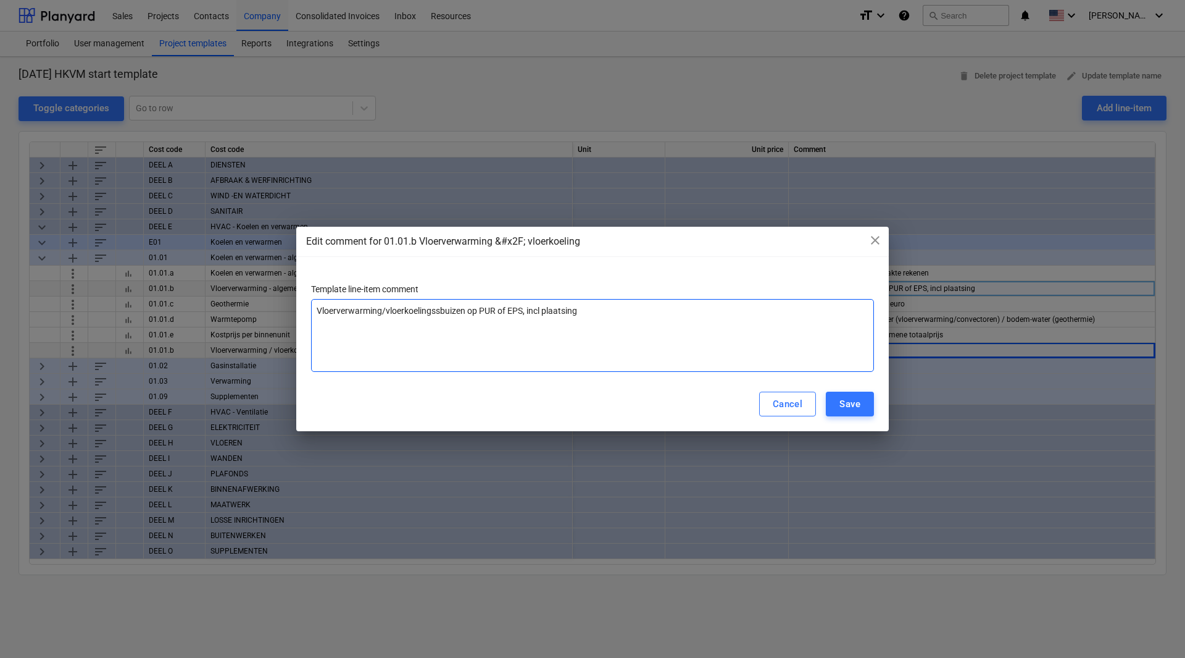
type textarea "x"
type textarea "Vloerverwarming/vloerkoelingsbuizen op PUR of EPS, incl plaatsing"
click at [842, 405] on div "Save" at bounding box center [850, 404] width 21 height 16
type textarea "x"
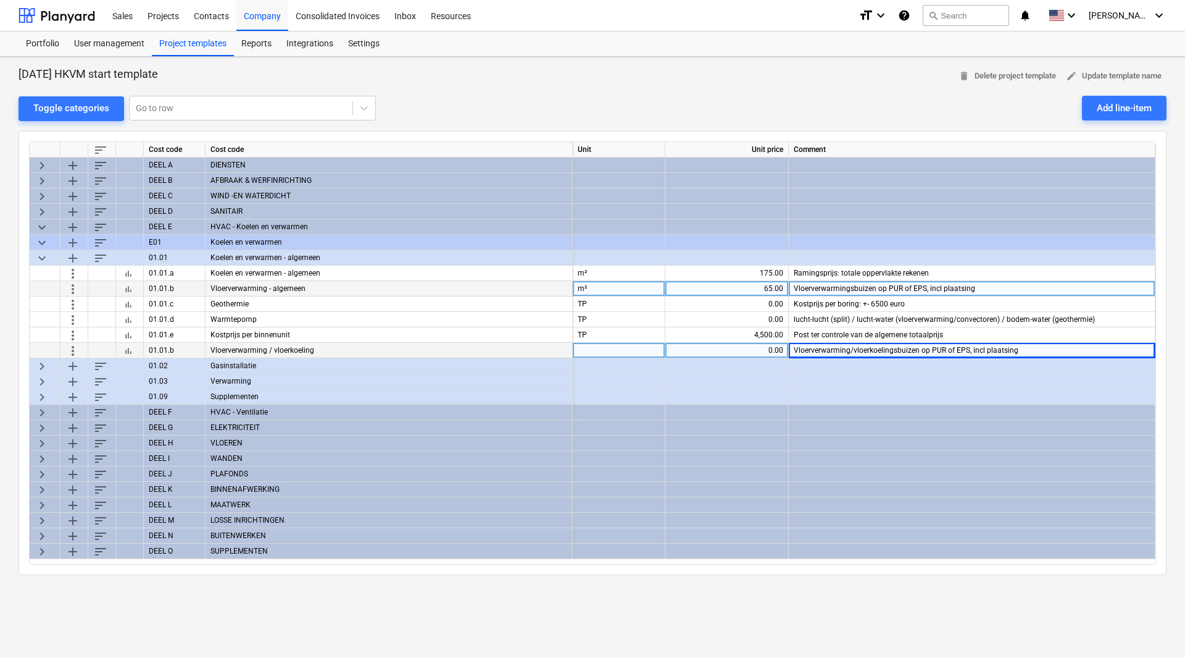
click at [745, 348] on div "0.00" at bounding box center [726, 350] width 113 height 15
type input "65"
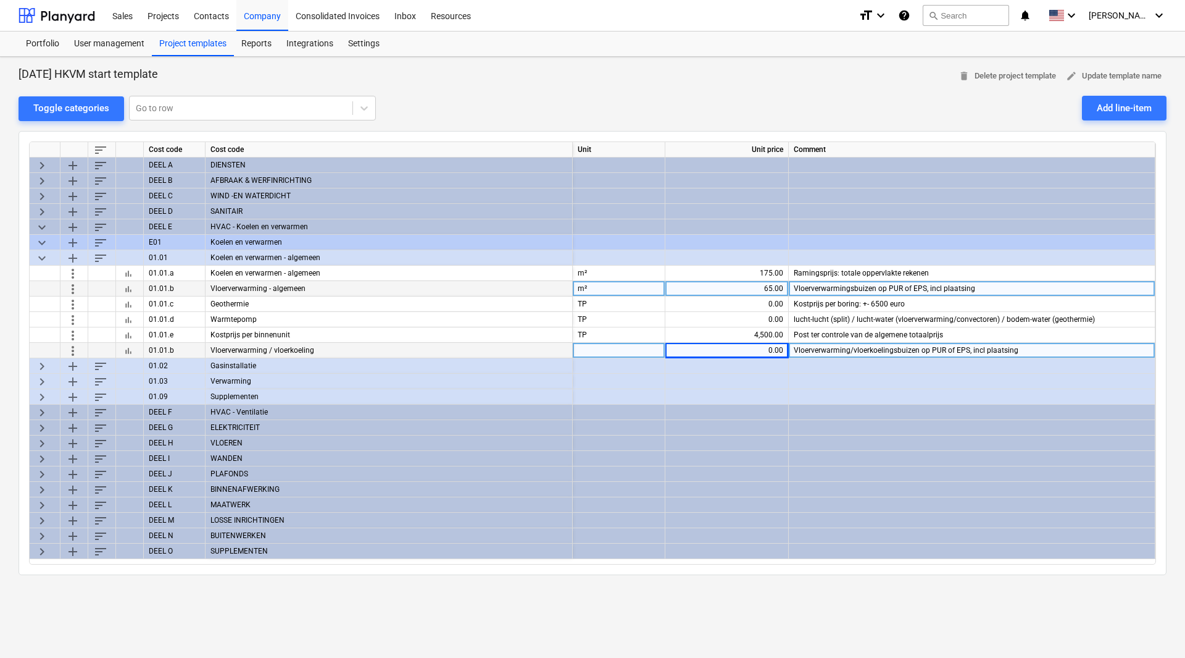
click at [654, 349] on div at bounding box center [619, 350] width 93 height 15
type input "m²"
click at [96, 254] on span "sort" at bounding box center [100, 257] width 15 height 15
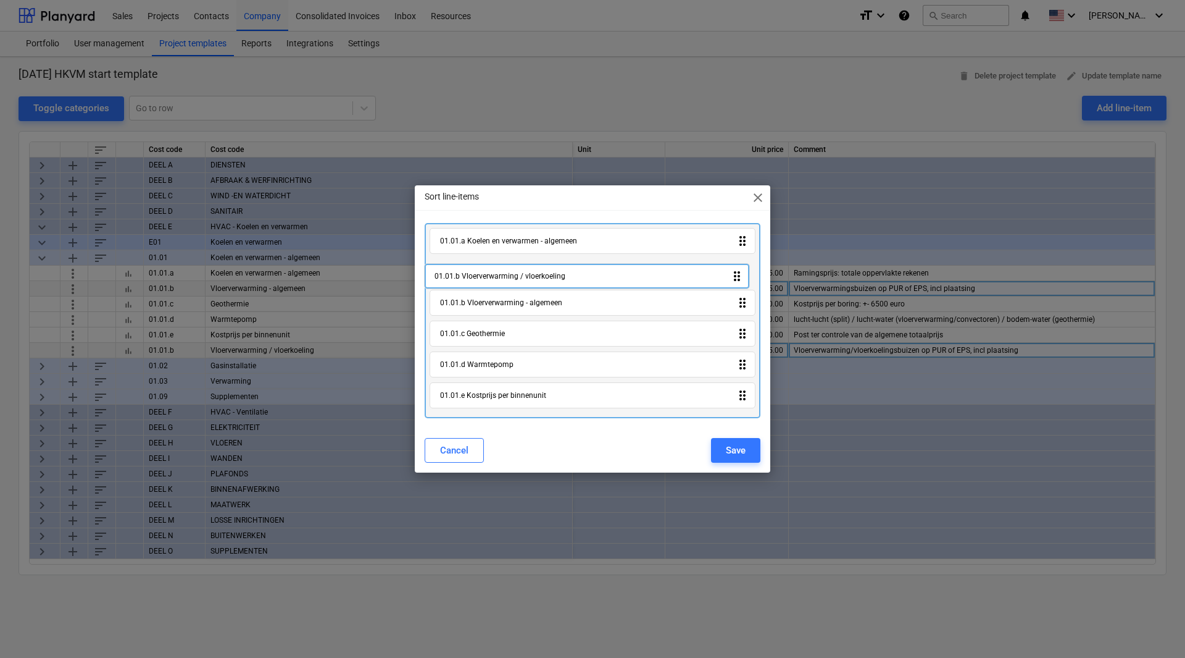
drag, startPoint x: 746, startPoint y: 399, endPoint x: 741, endPoint y: 276, distance: 123.6
click at [741, 276] on div "01.01.a Koelen en verwarmen - algemeen drag_indicator 01.01.b Vloerverwarming -…" at bounding box center [593, 320] width 336 height 195
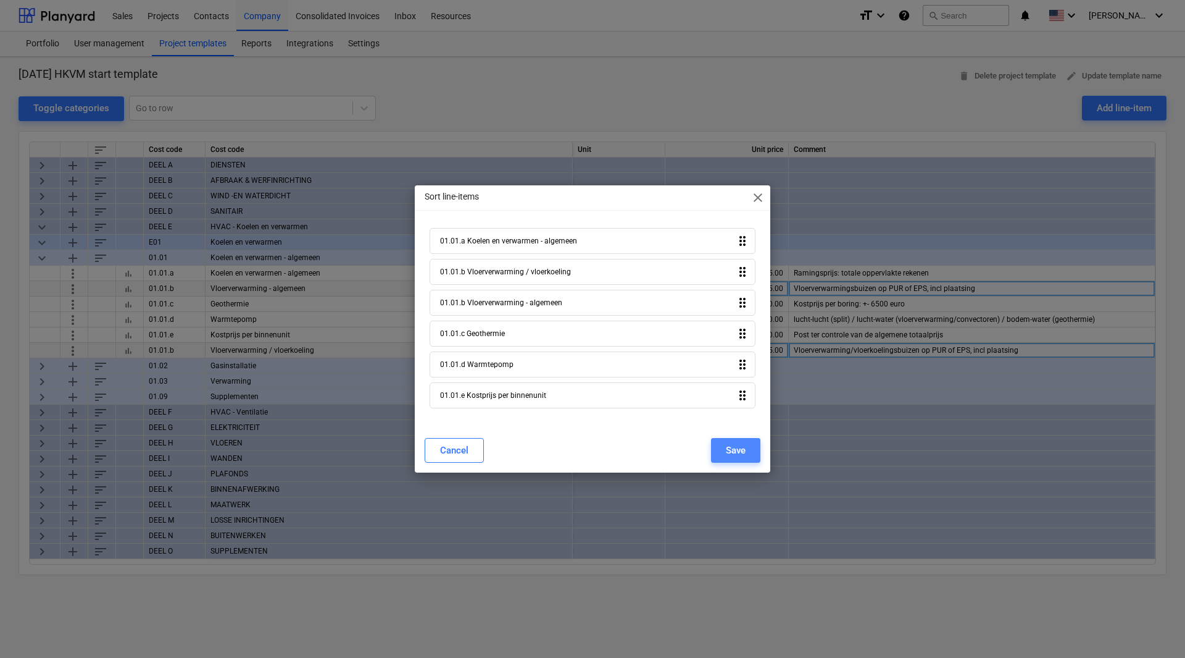
click at [748, 453] on button "Save" at bounding box center [735, 450] width 49 height 25
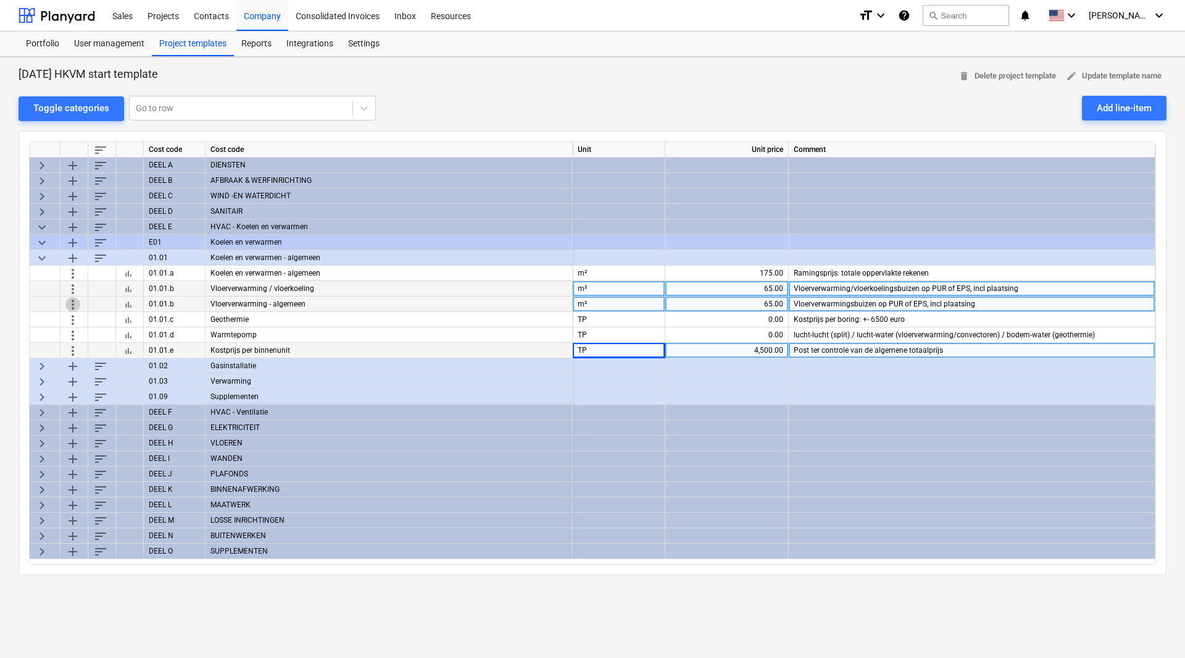
click at [70, 303] on span "more_vert" at bounding box center [72, 303] width 15 height 15
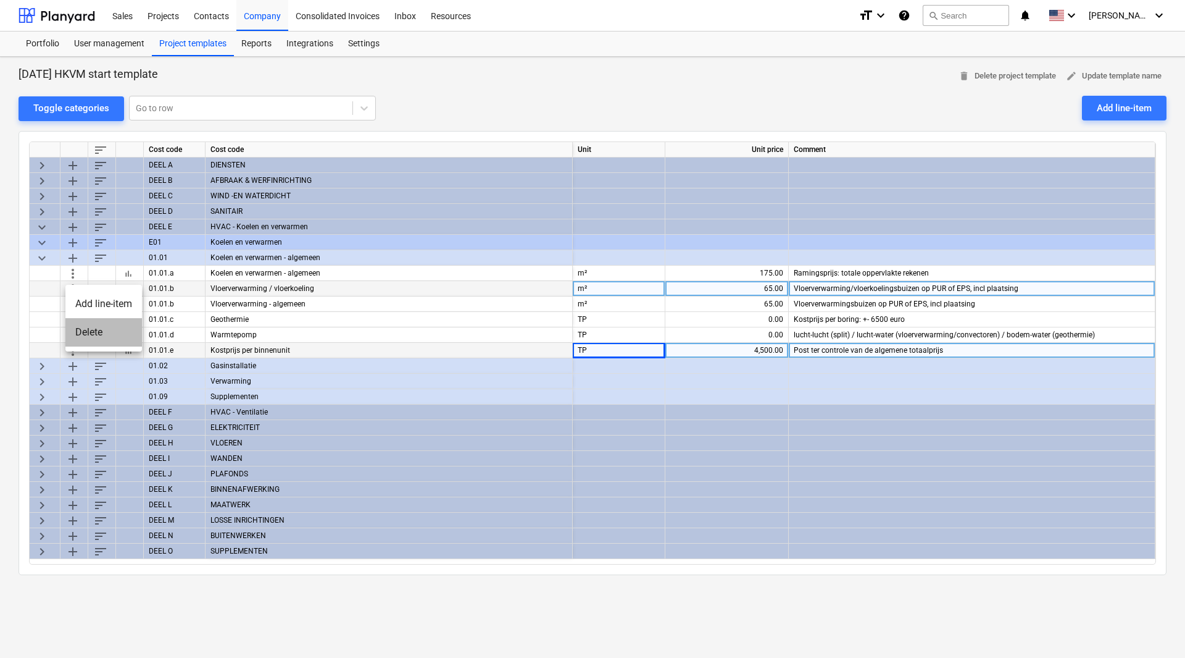
click at [85, 327] on li "Delete" at bounding box center [103, 332] width 77 height 28
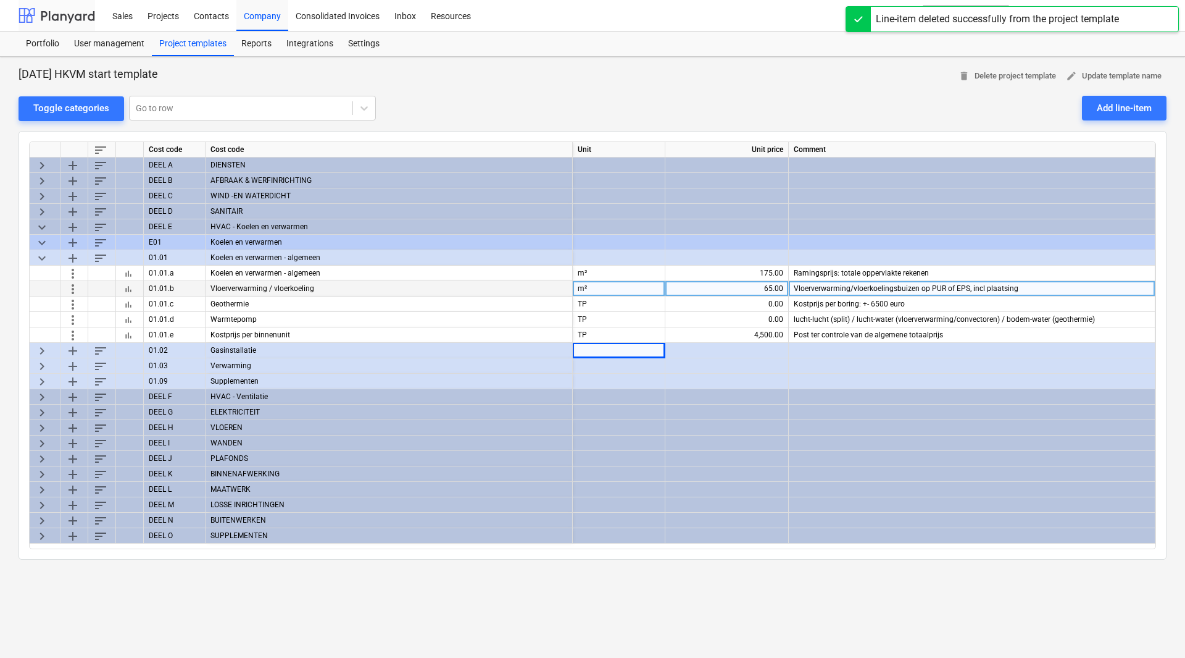
click at [41, 14] on div at bounding box center [57, 15] width 77 height 31
